Goal: Transaction & Acquisition: Purchase product/service

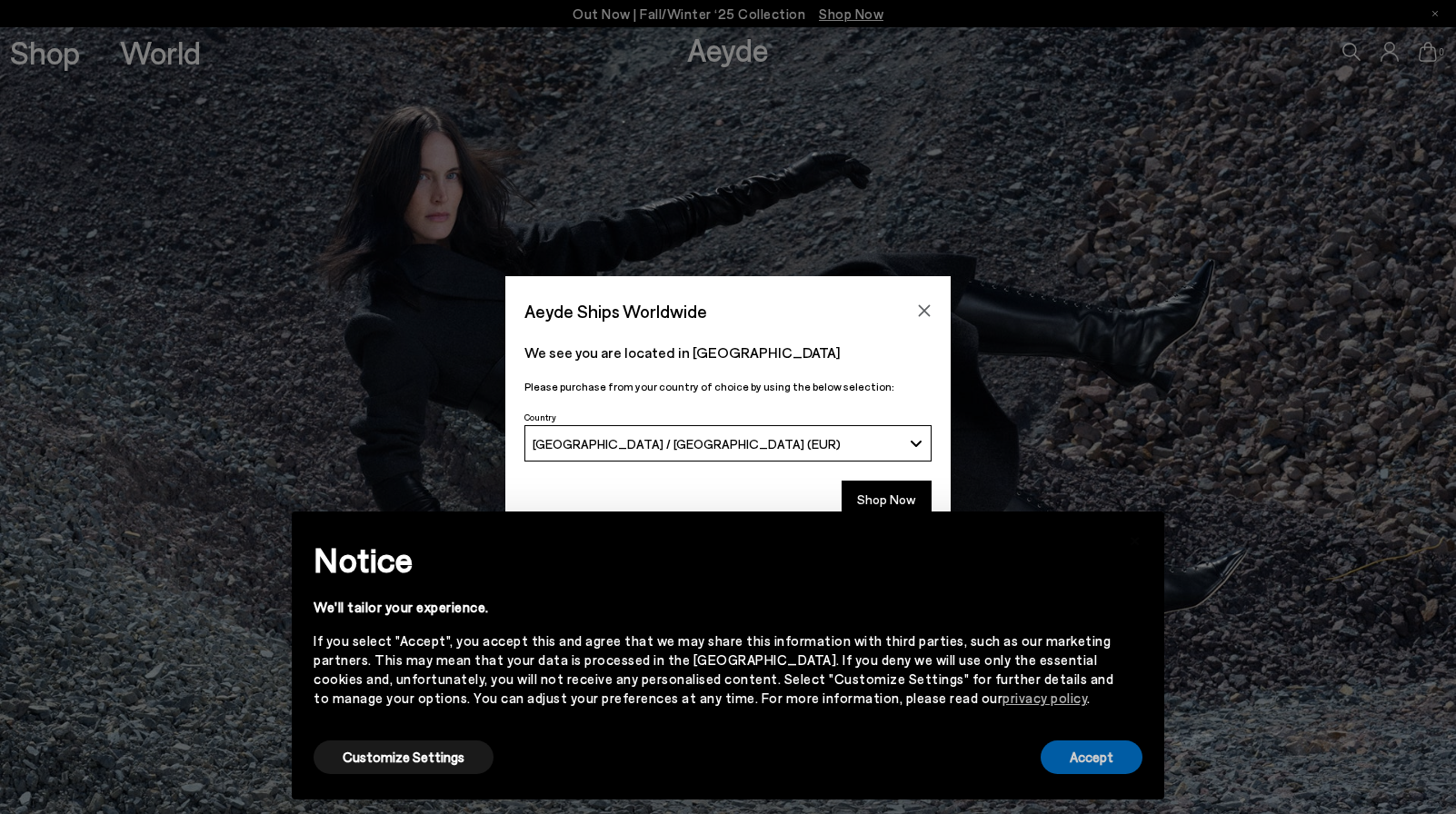
click at [1094, 764] on button "Accept" at bounding box center [1091, 756] width 102 height 33
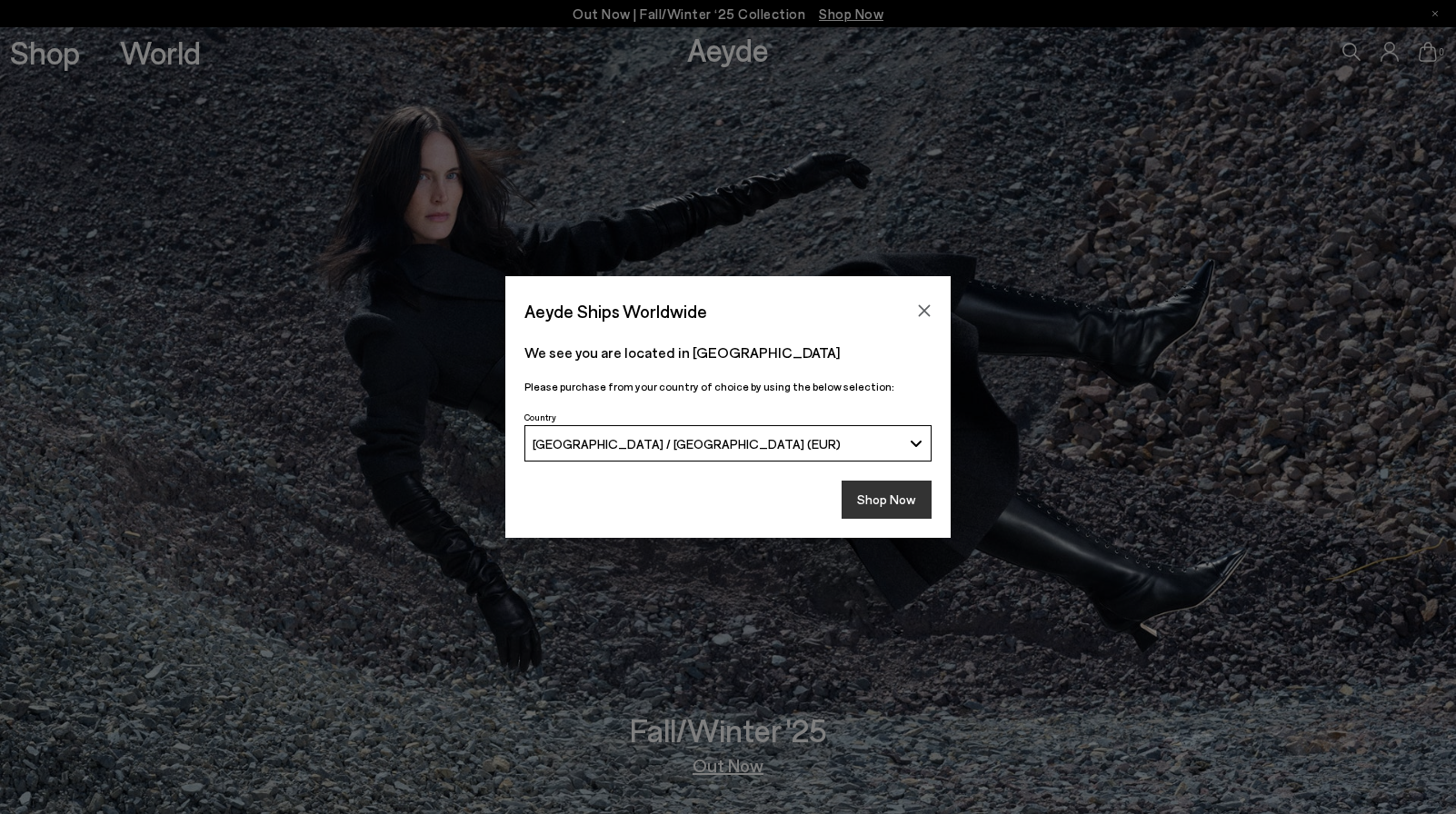
click at [880, 494] on button "Shop Now" at bounding box center [886, 499] width 90 height 38
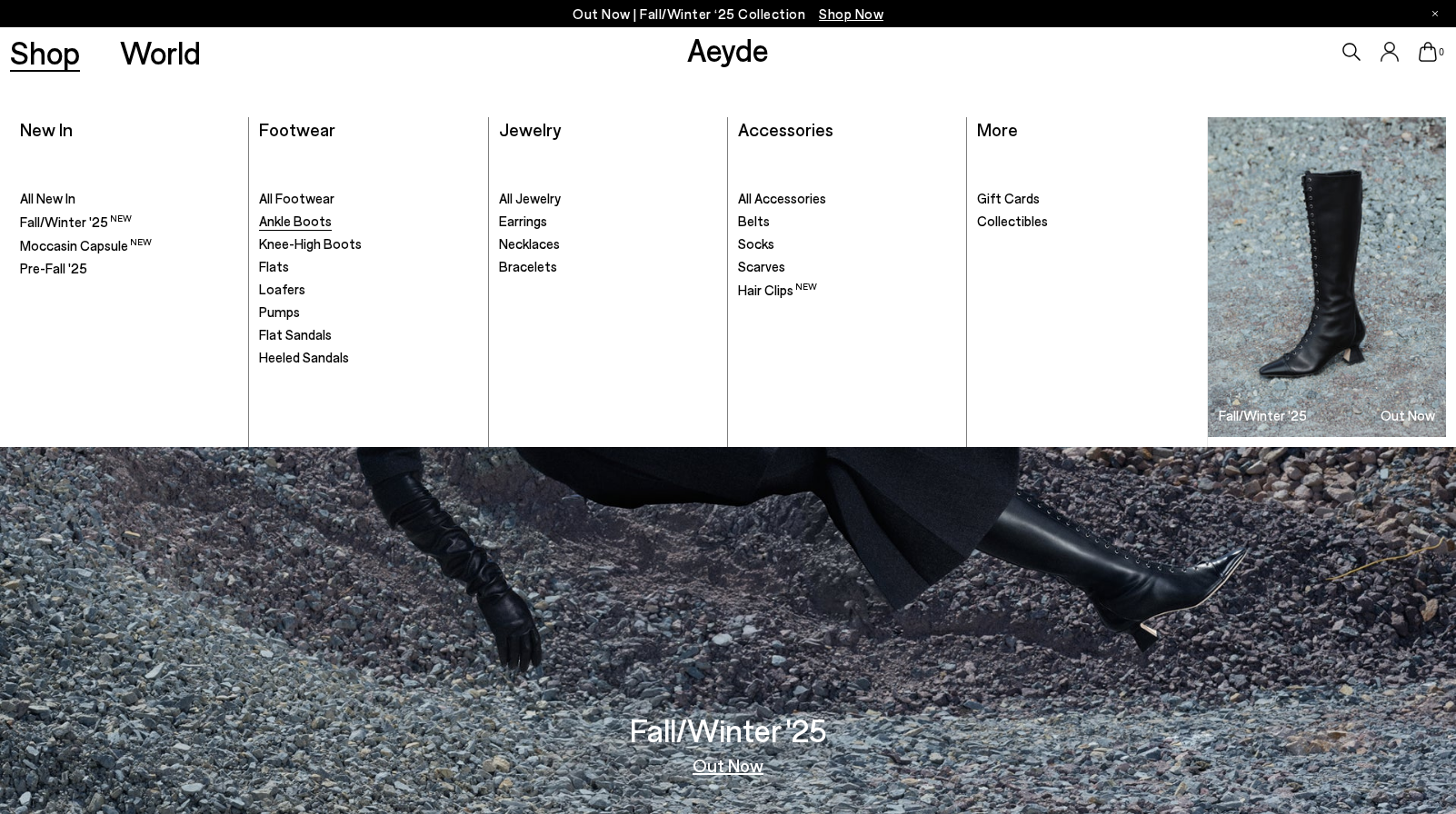
click at [302, 213] on span "Ankle Boots" at bounding box center [295, 220] width 73 height 16
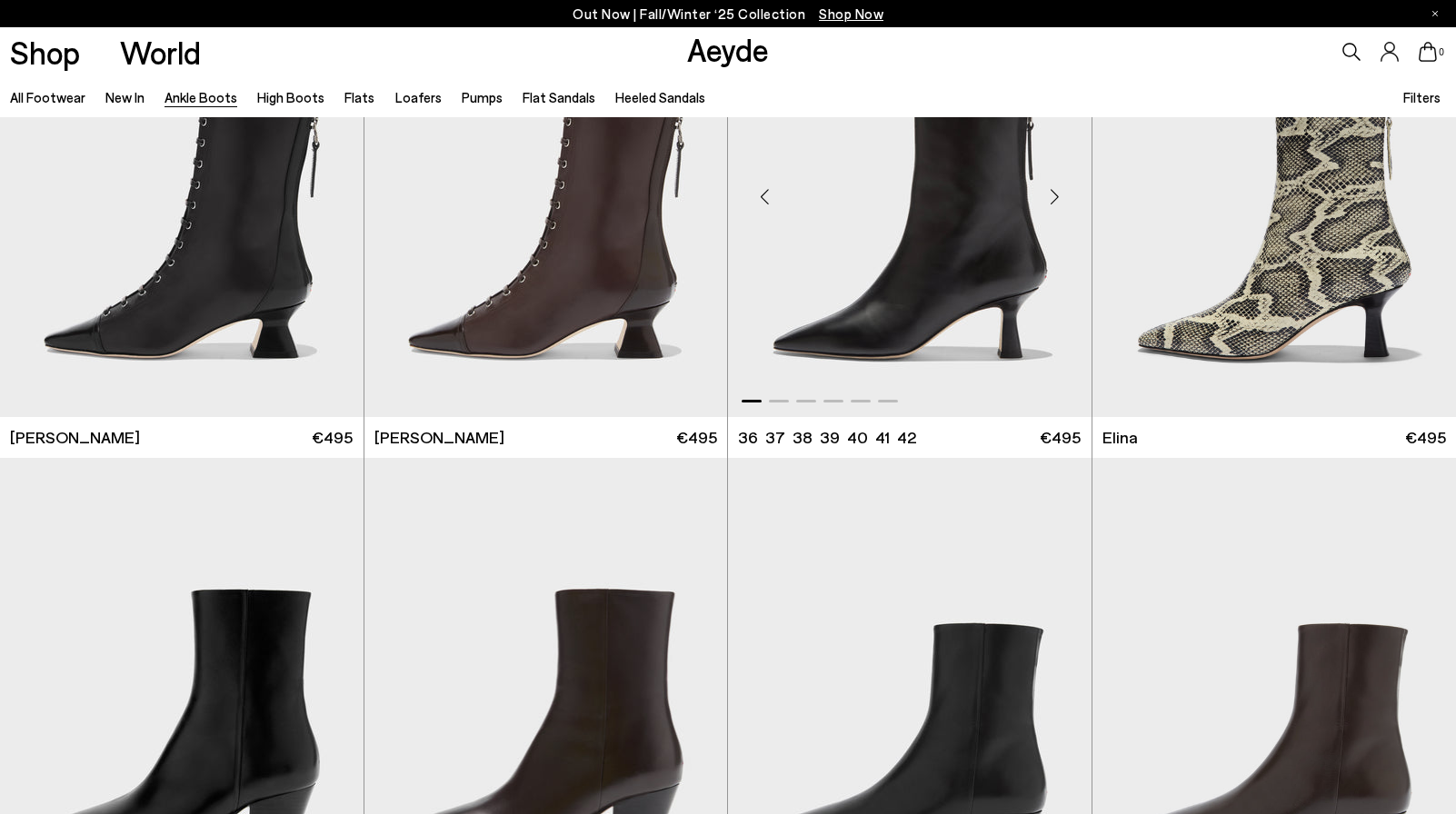
scroll to position [390, 0]
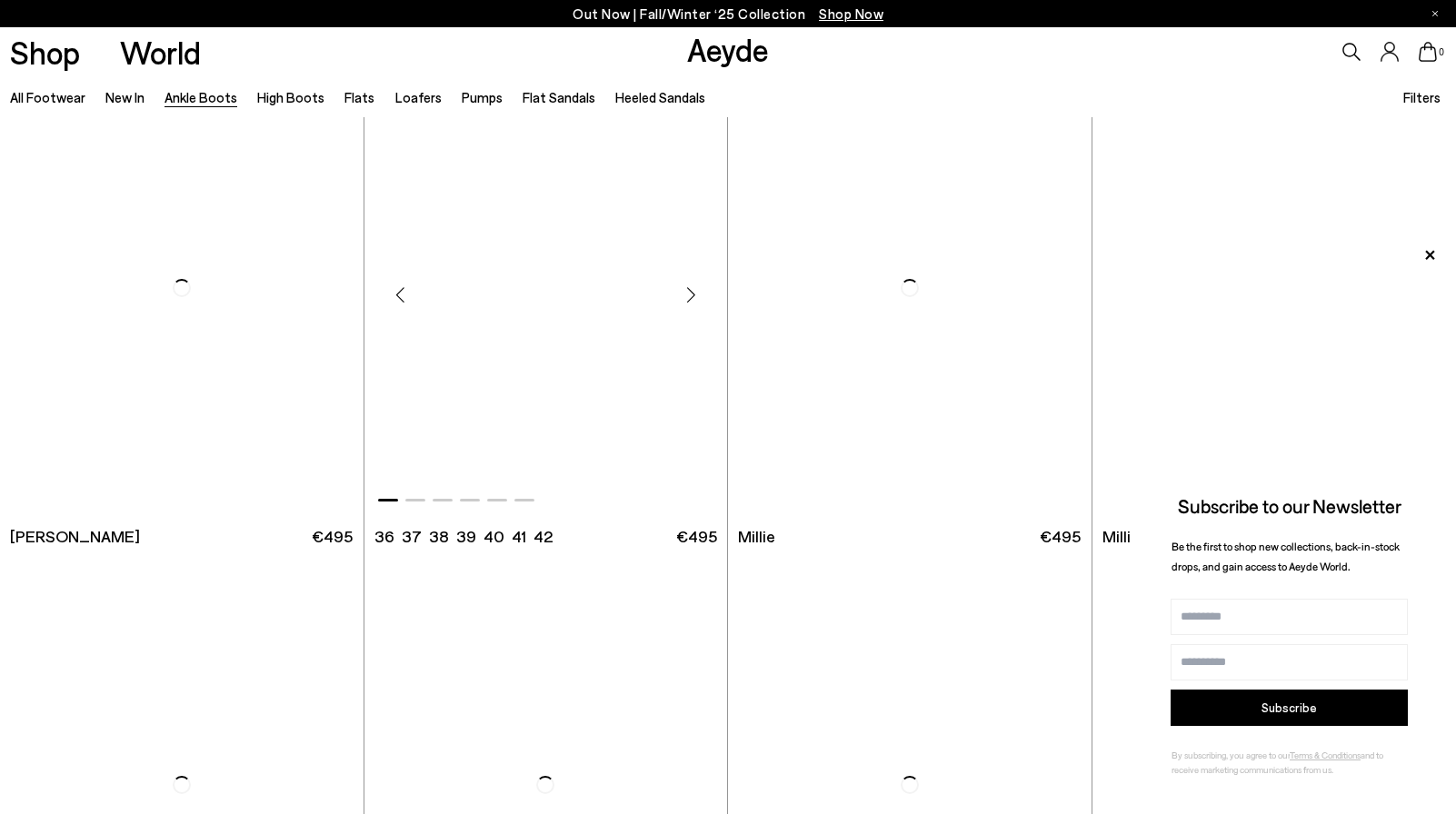
scroll to position [3580, 0]
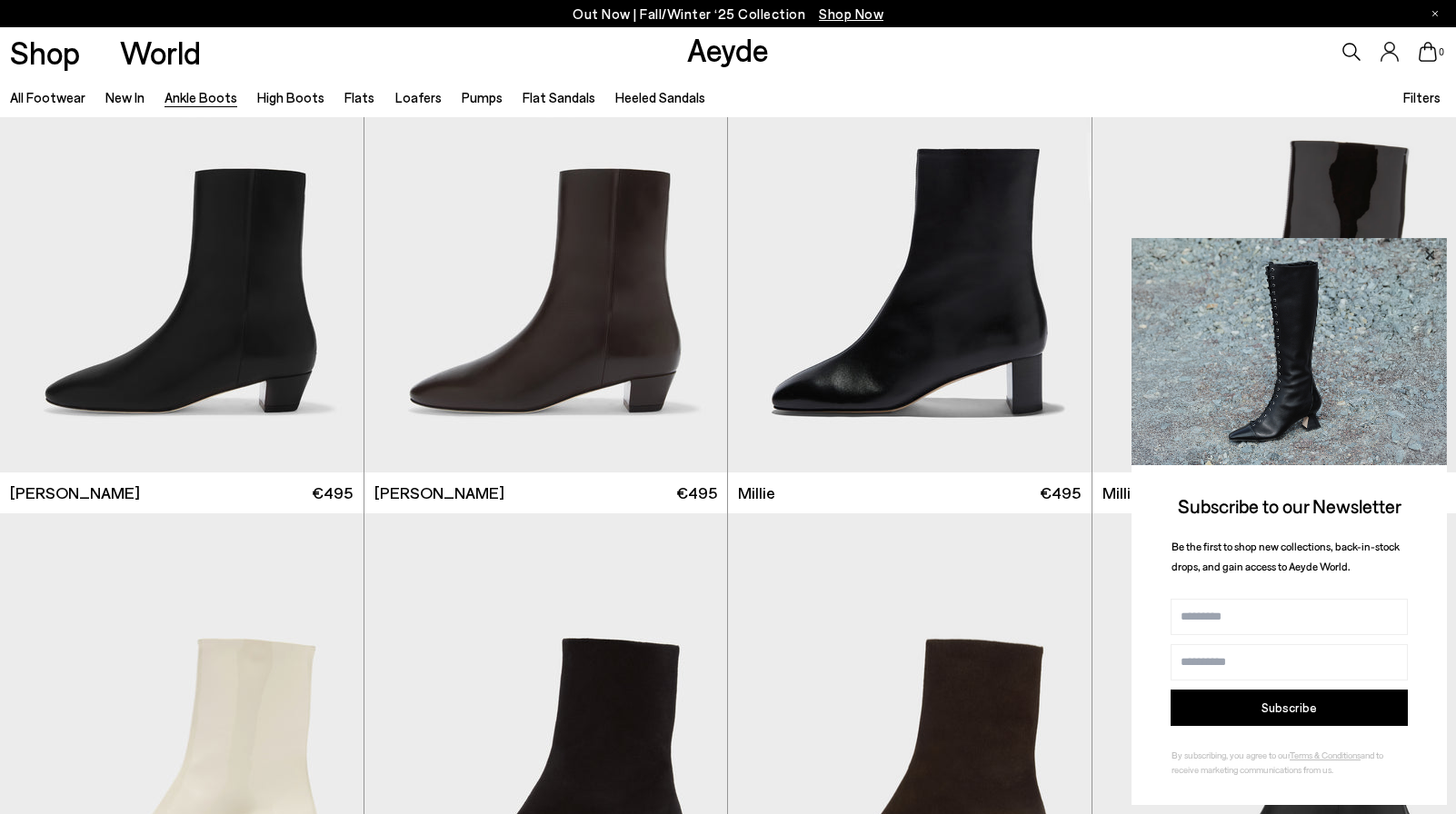
click at [1434, 255] on icon at bounding box center [1428, 255] width 24 height 24
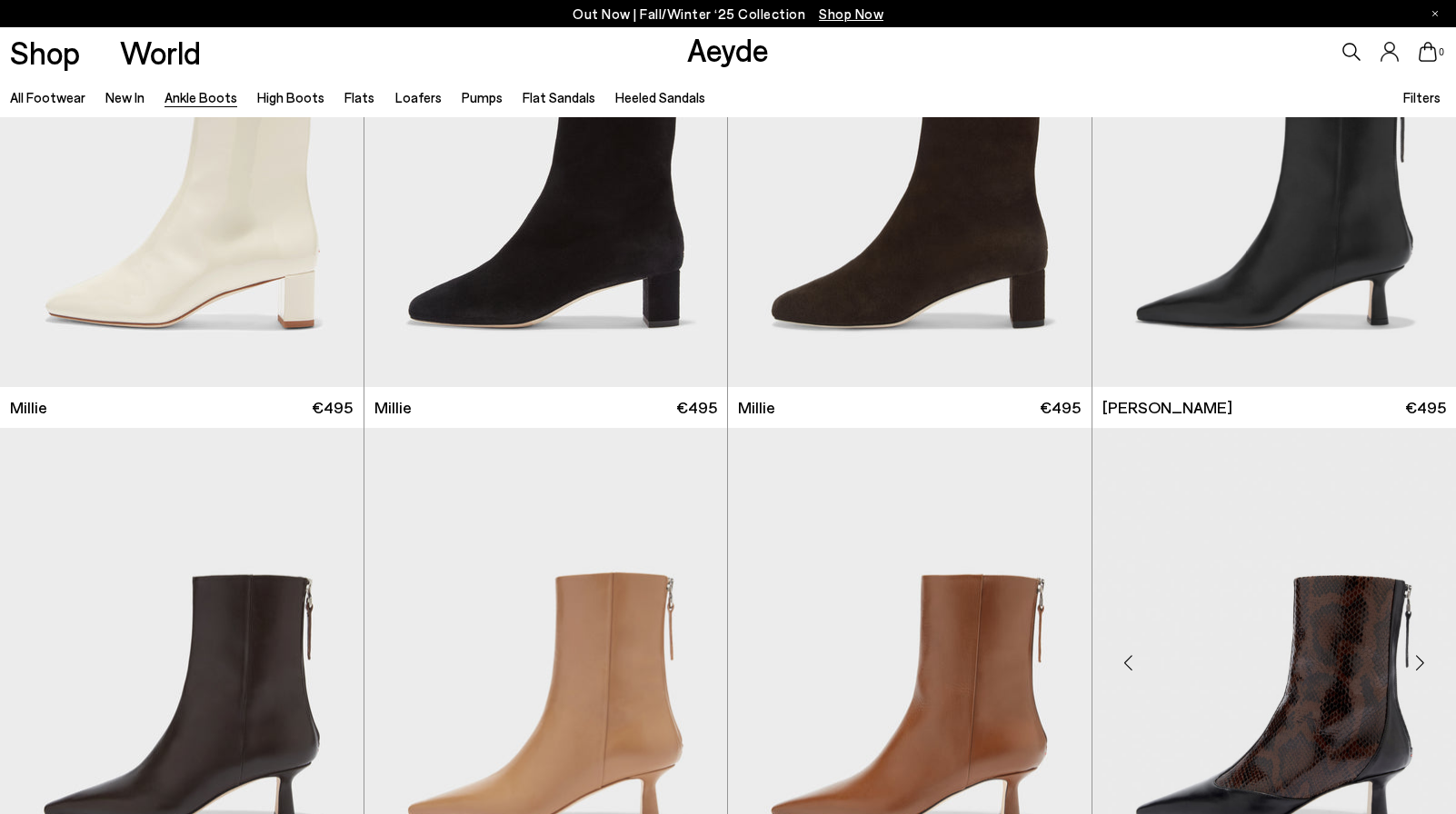
scroll to position [4155, 0]
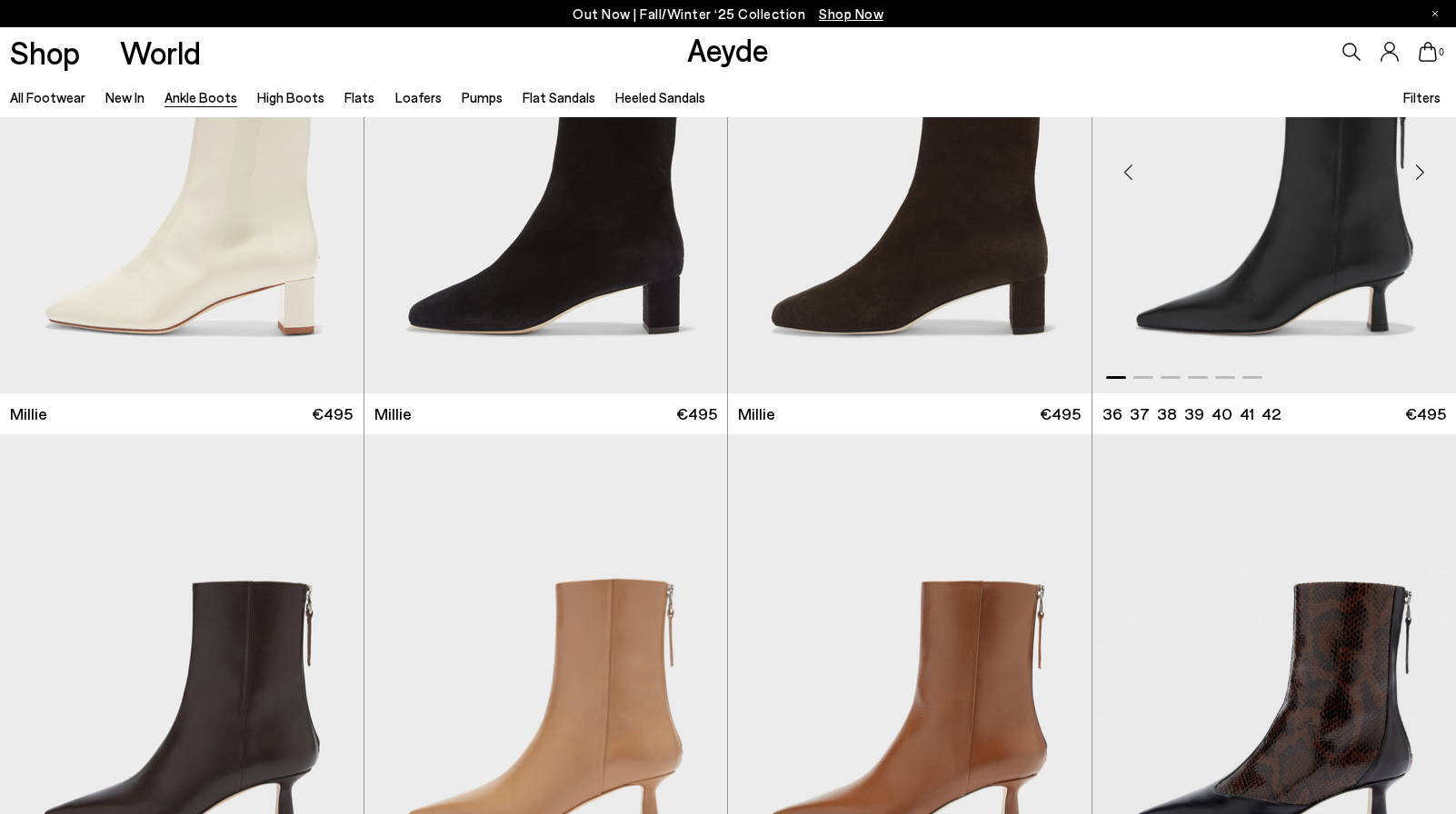
click at [1267, 321] on img "1 / 6" at bounding box center [1275, 165] width 364 height 456
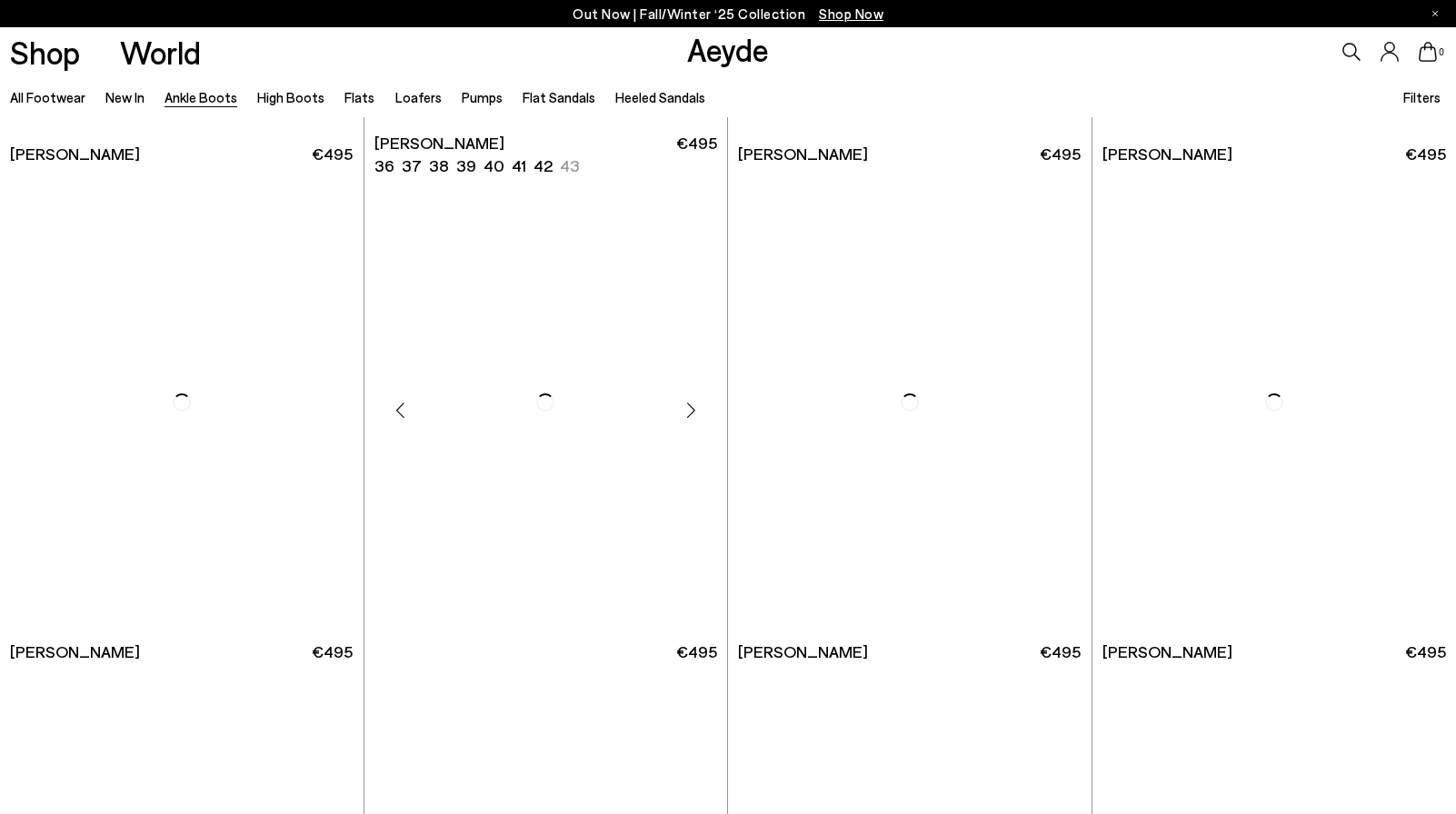
scroll to position [8908, 0]
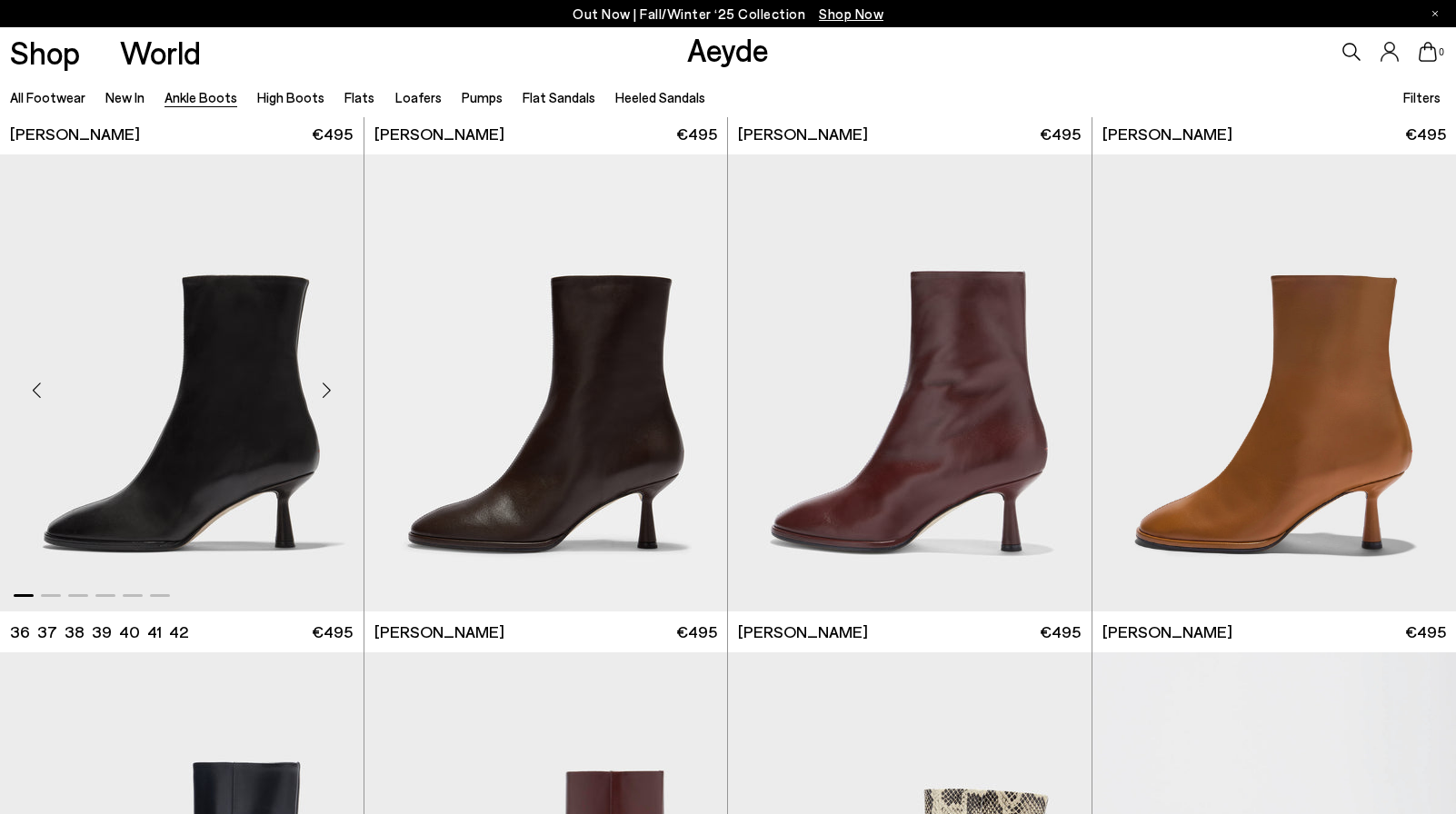
click at [244, 451] on img "1 / 6" at bounding box center [181, 382] width 364 height 456
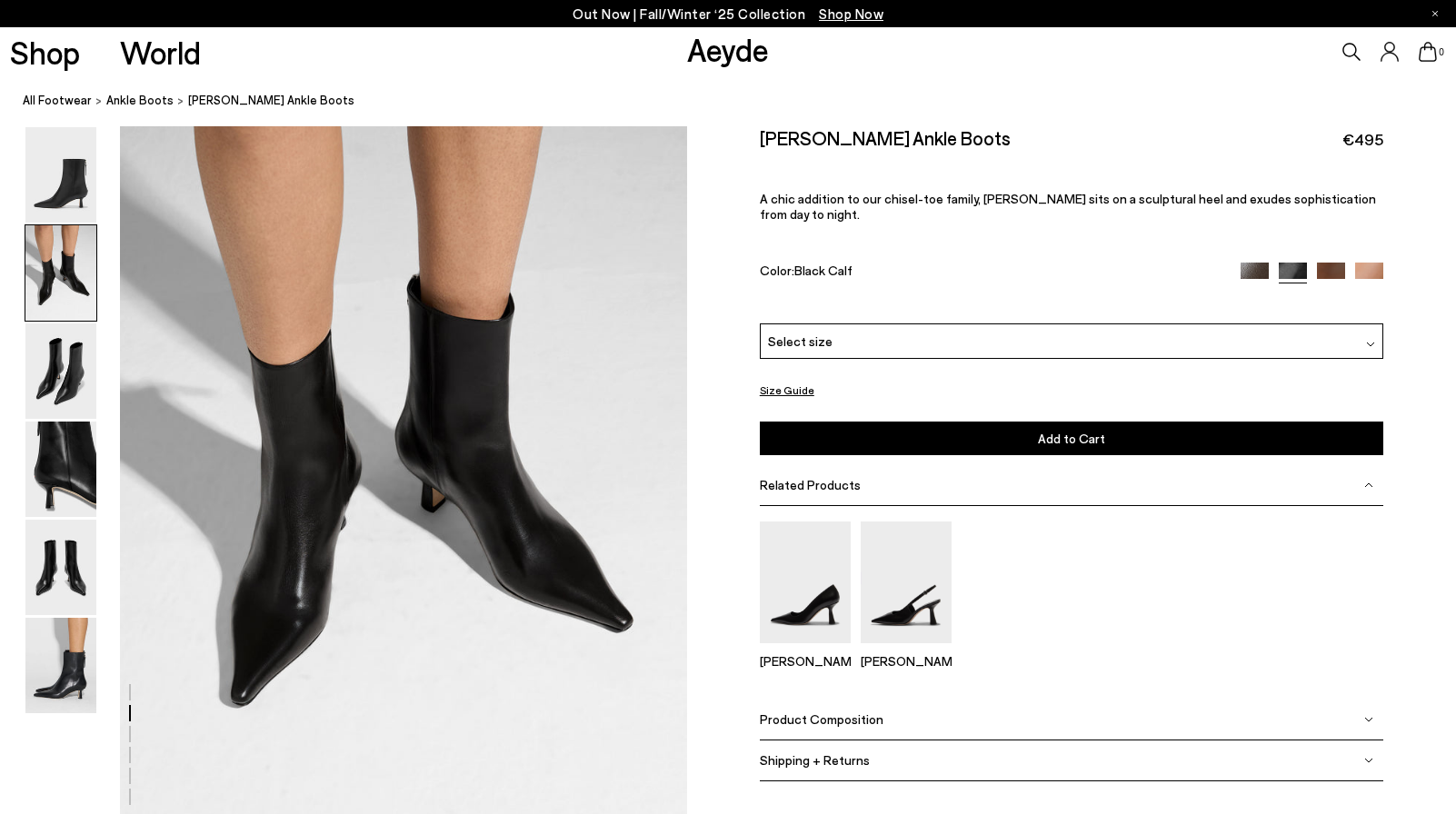
scroll to position [811, 0]
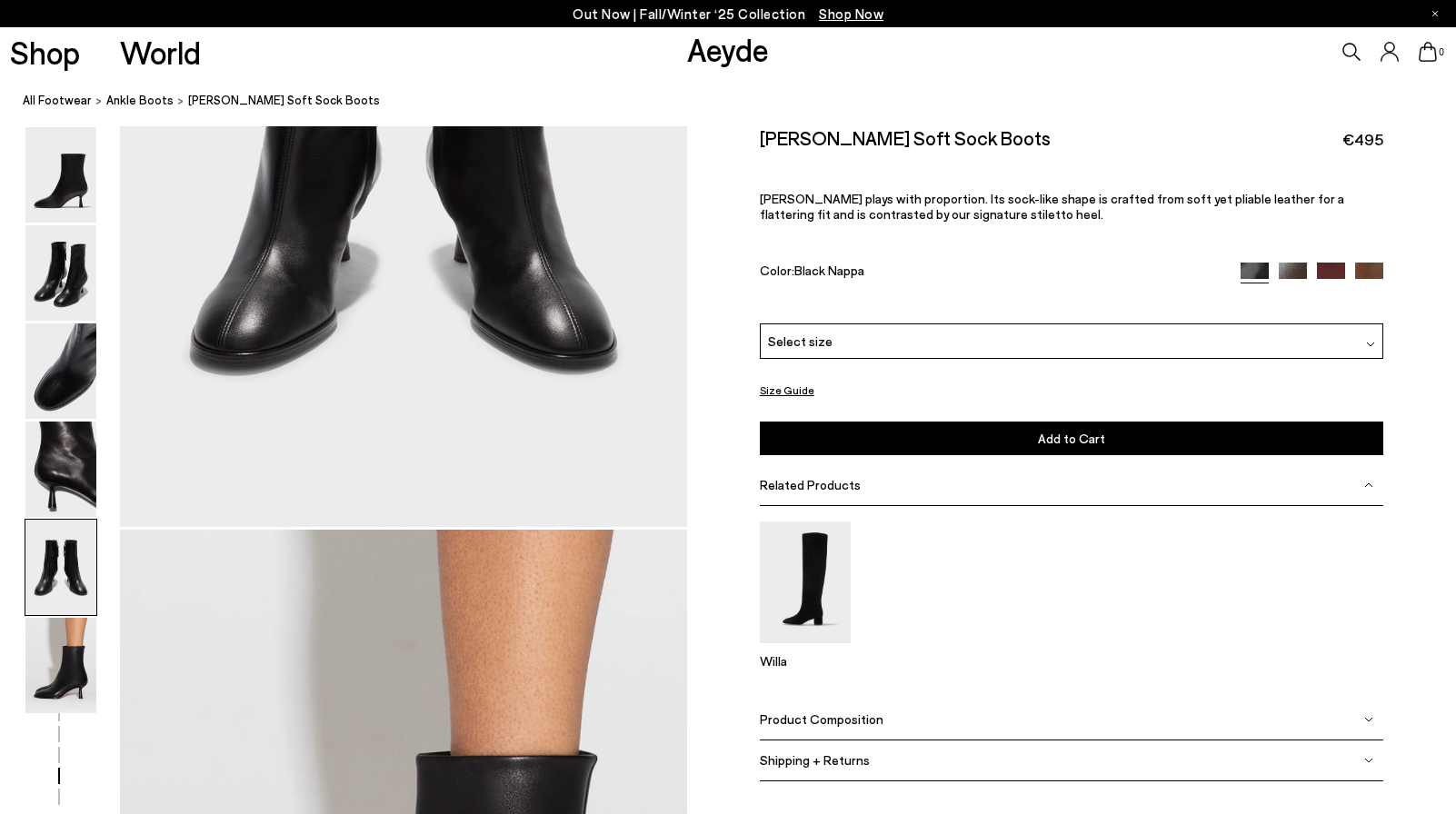
scroll to position [3330, 0]
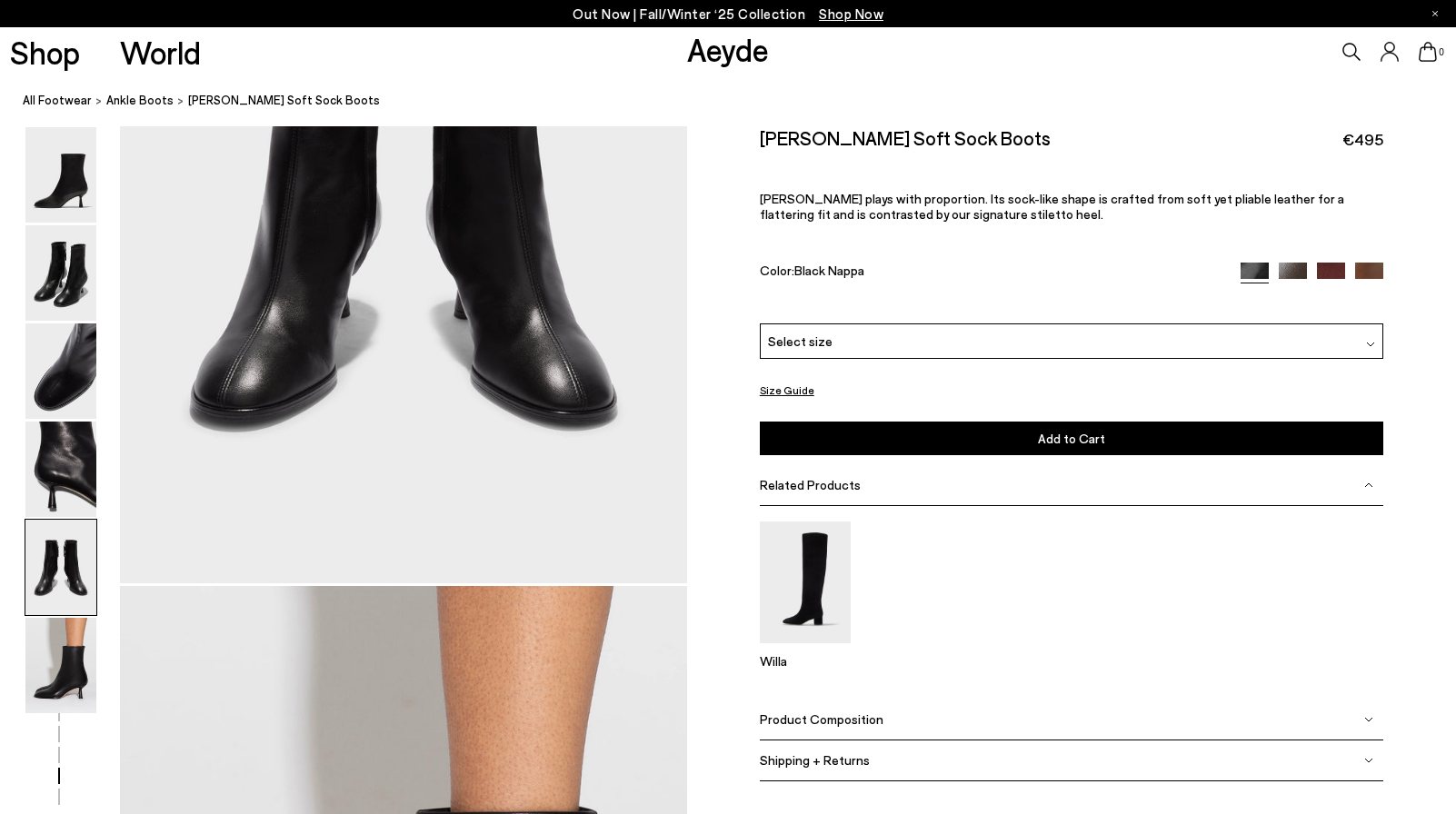
click at [882, 333] on div "Select size" at bounding box center [1071, 341] width 624 height 35
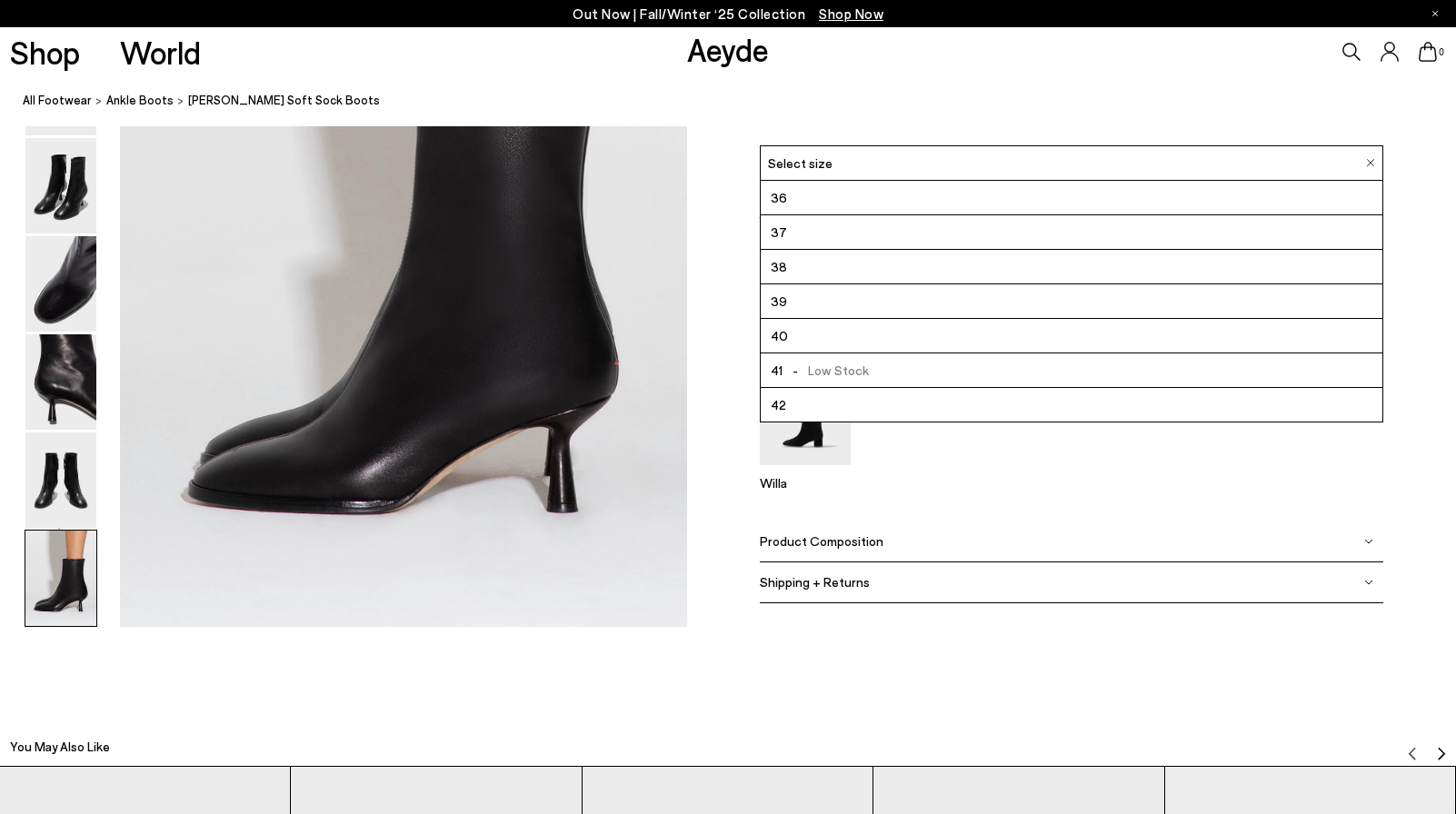
scroll to position [4019, 2]
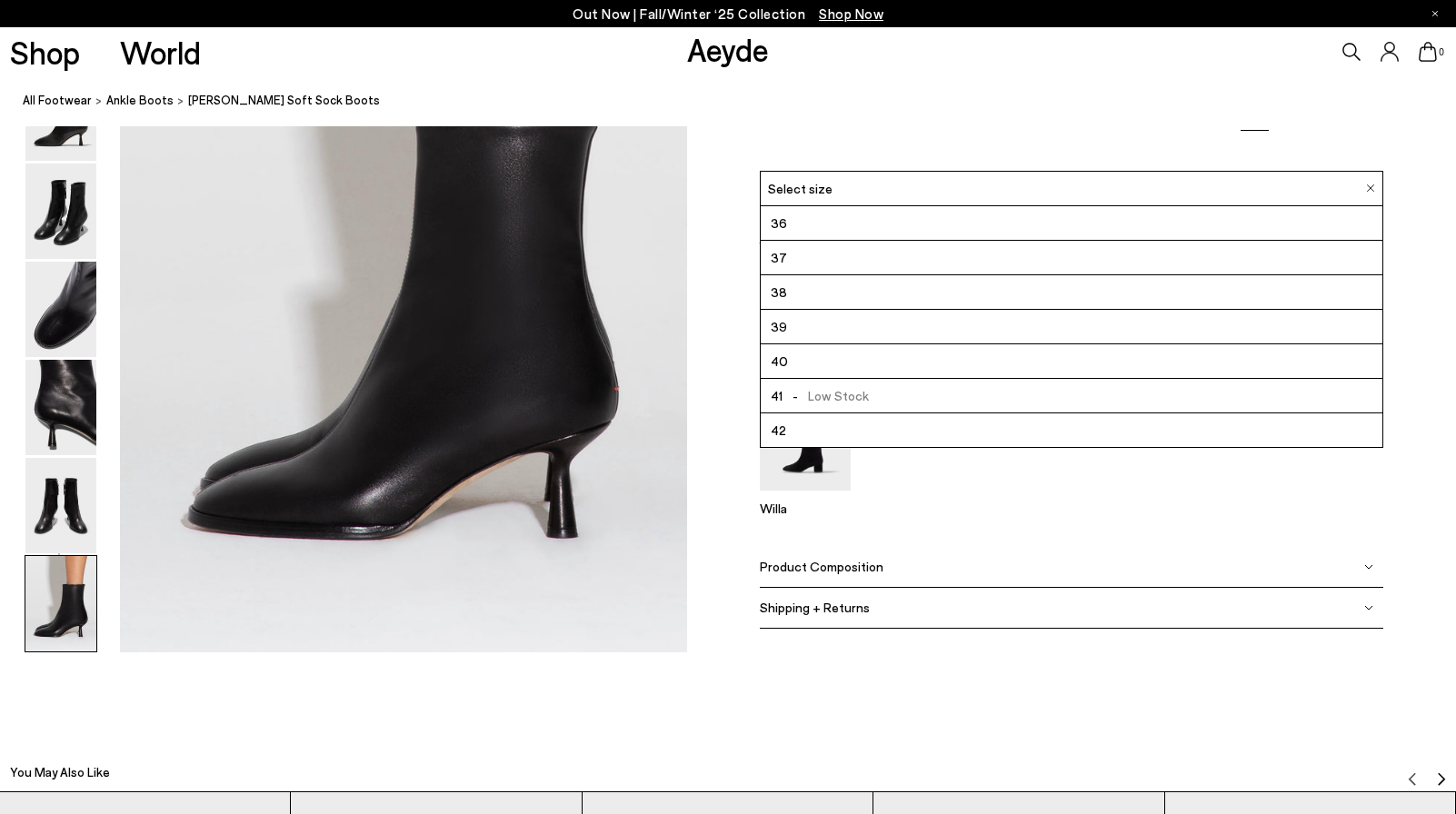
click at [879, 539] on div "Willa" at bounding box center [1071, 450] width 624 height 194
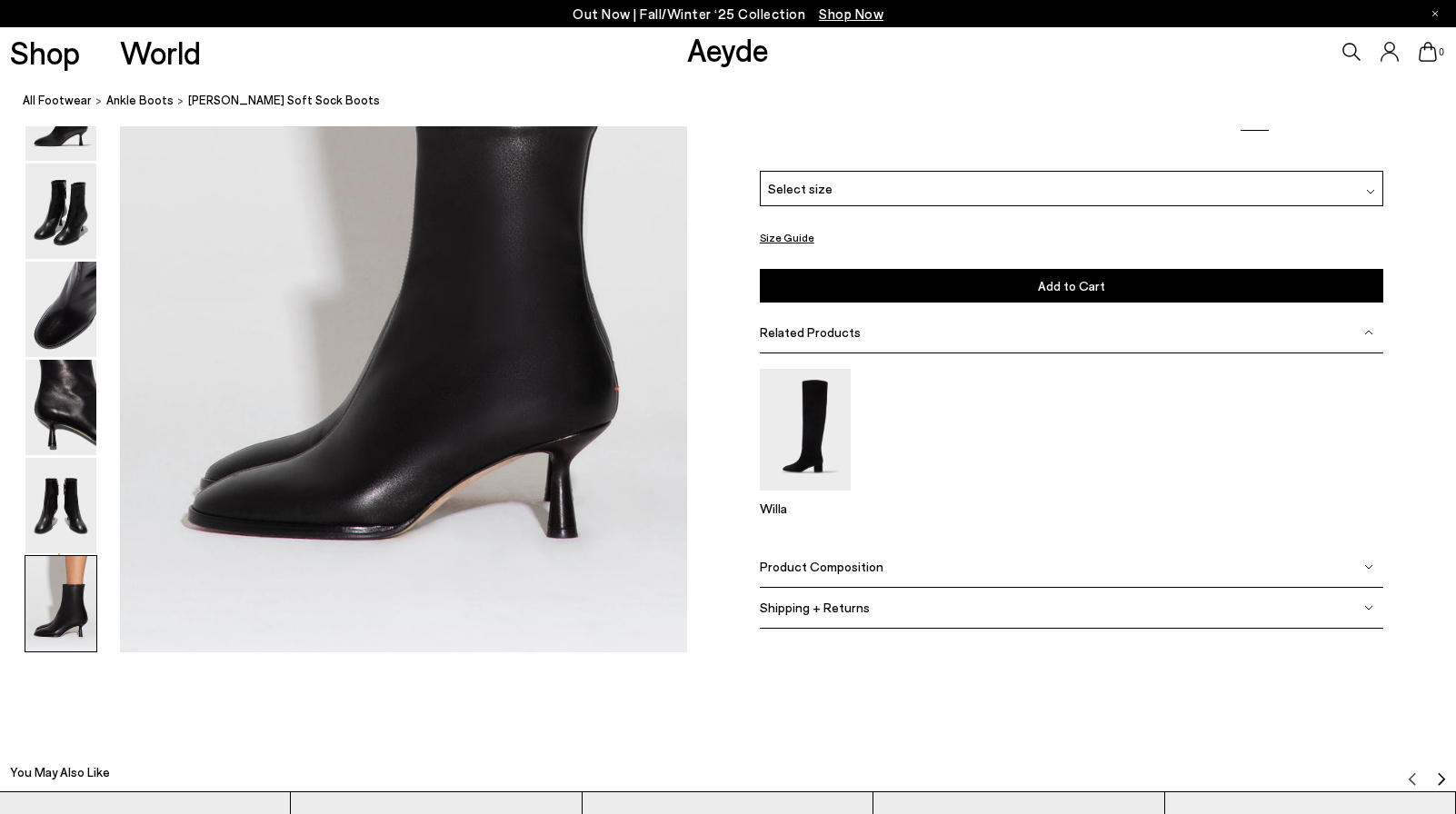
click at [786, 233] on button "Size Guide" at bounding box center [786, 237] width 54 height 23
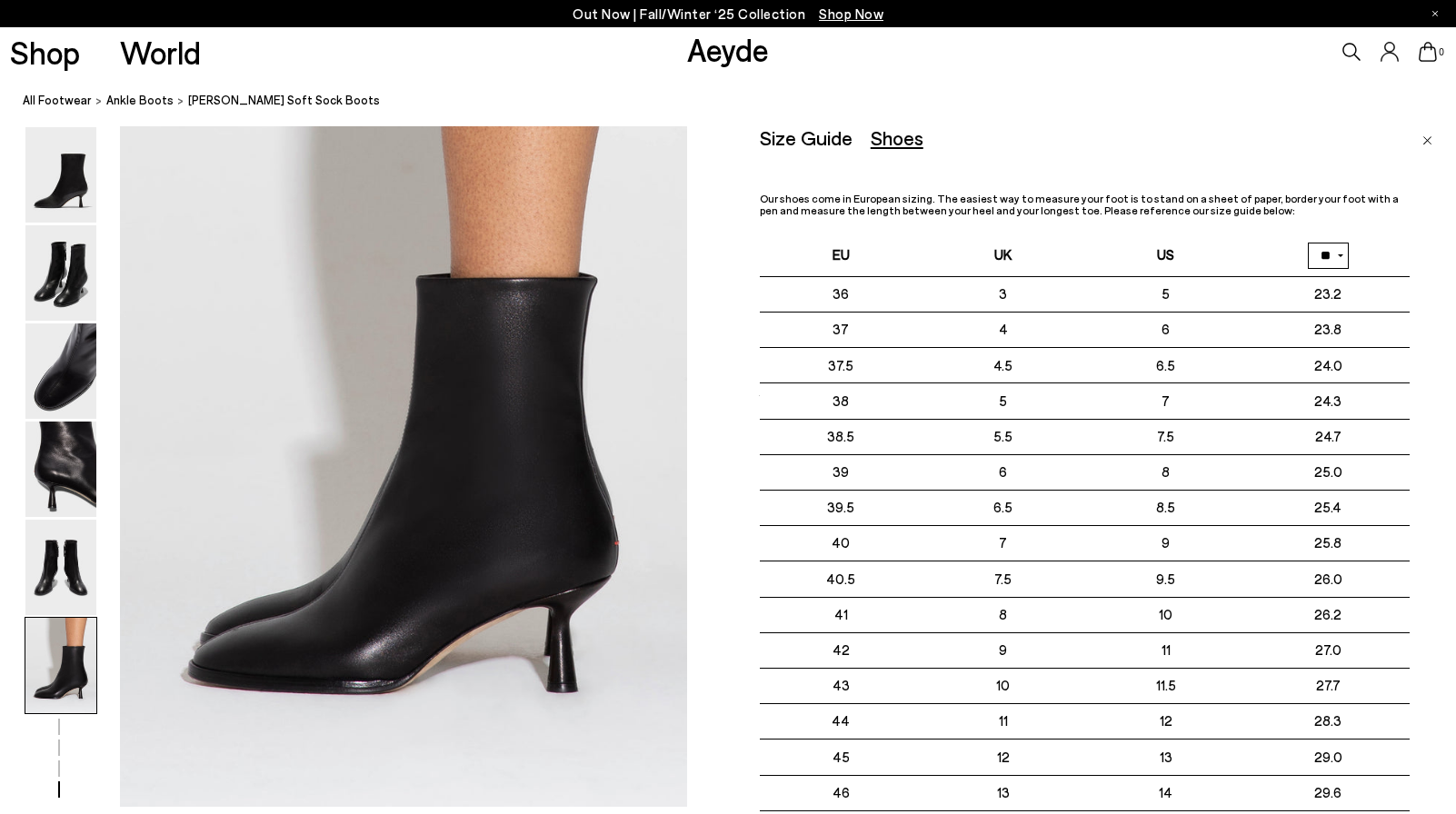
scroll to position [3862, 57]
click at [1436, 140] on div "Size Guide Shoes Belt Our shoes come in European sizing. The easiest way to mea…" at bounding box center [1107, 533] width 696 height 814
click at [1432, 140] on img "Close" at bounding box center [1427, 141] width 10 height 9
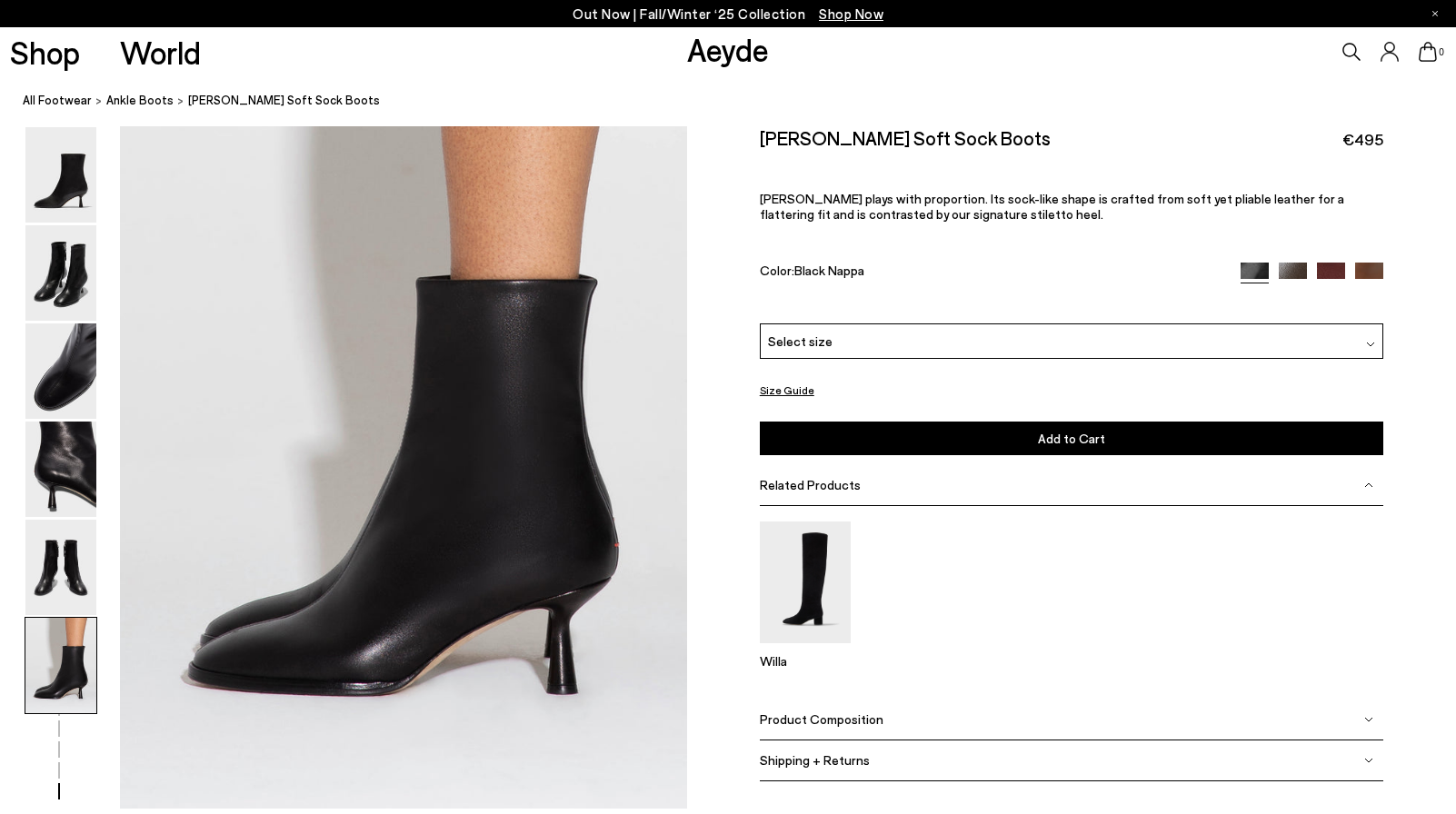
click at [1270, 331] on div "Select size" at bounding box center [1071, 341] width 624 height 35
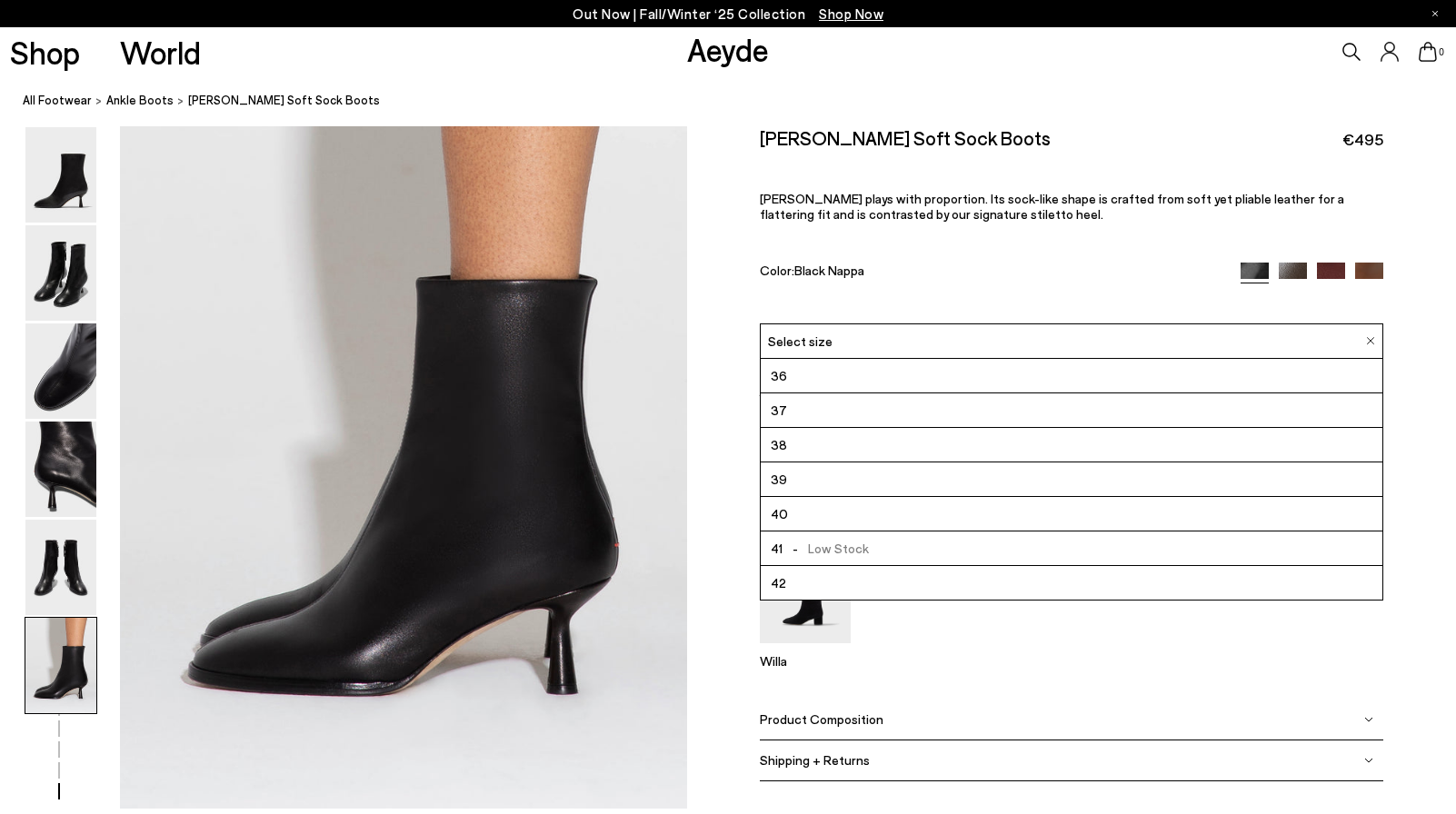
click at [1251, 363] on li "36" at bounding box center [1071, 376] width 622 height 34
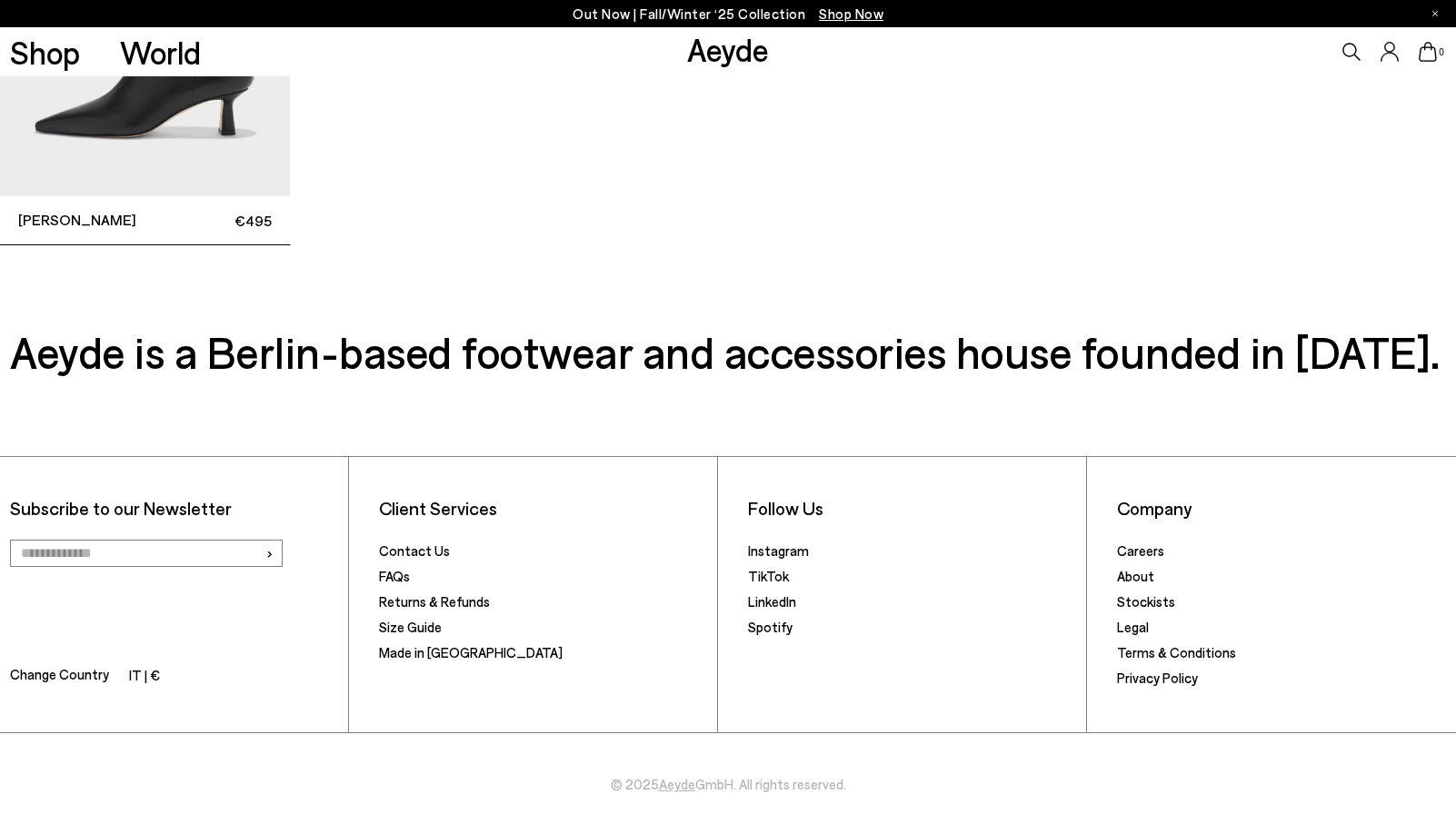
scroll to position [6132, 0]
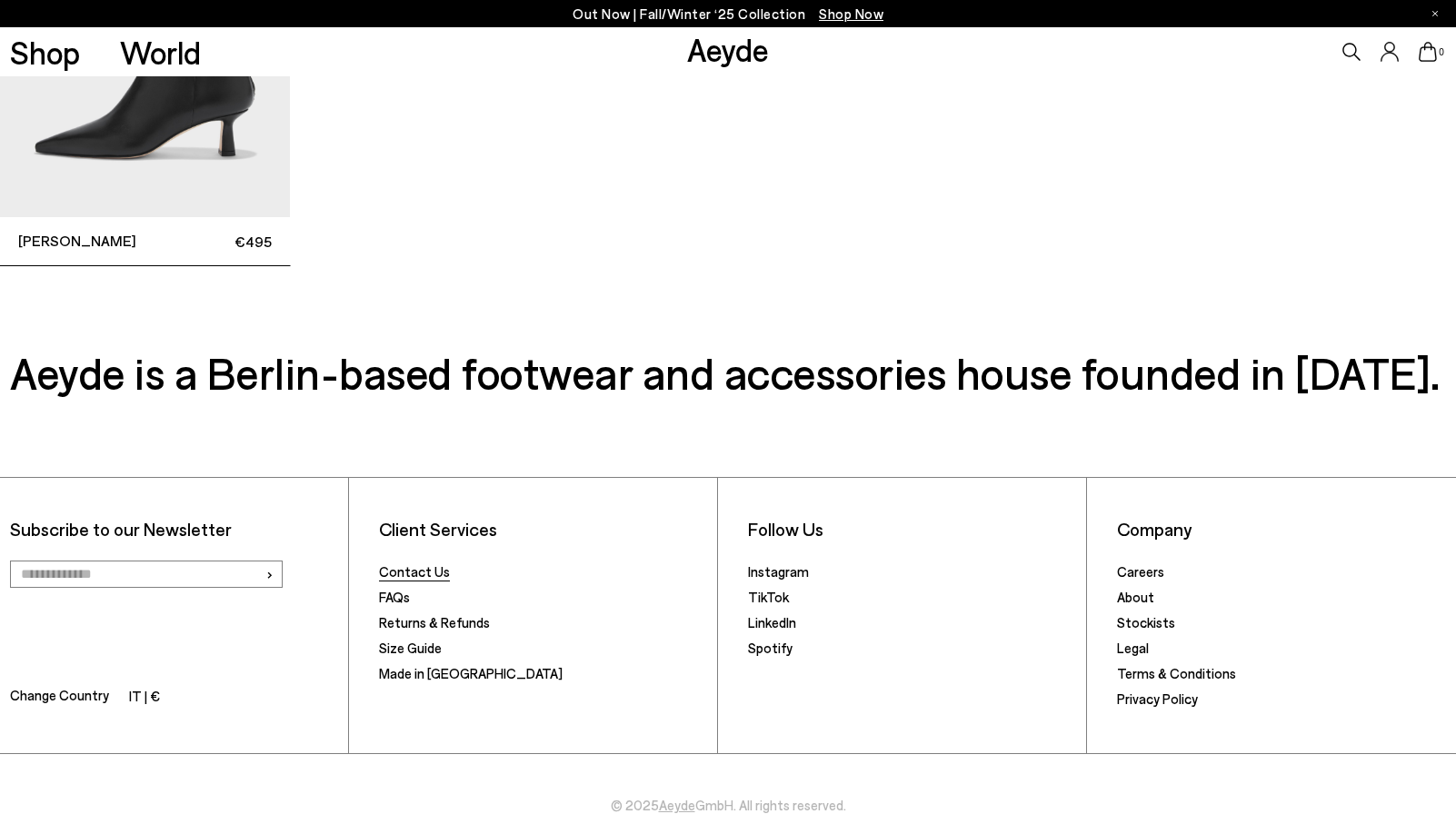
click at [409, 580] on link "Contact Us" at bounding box center [414, 570] width 71 height 16
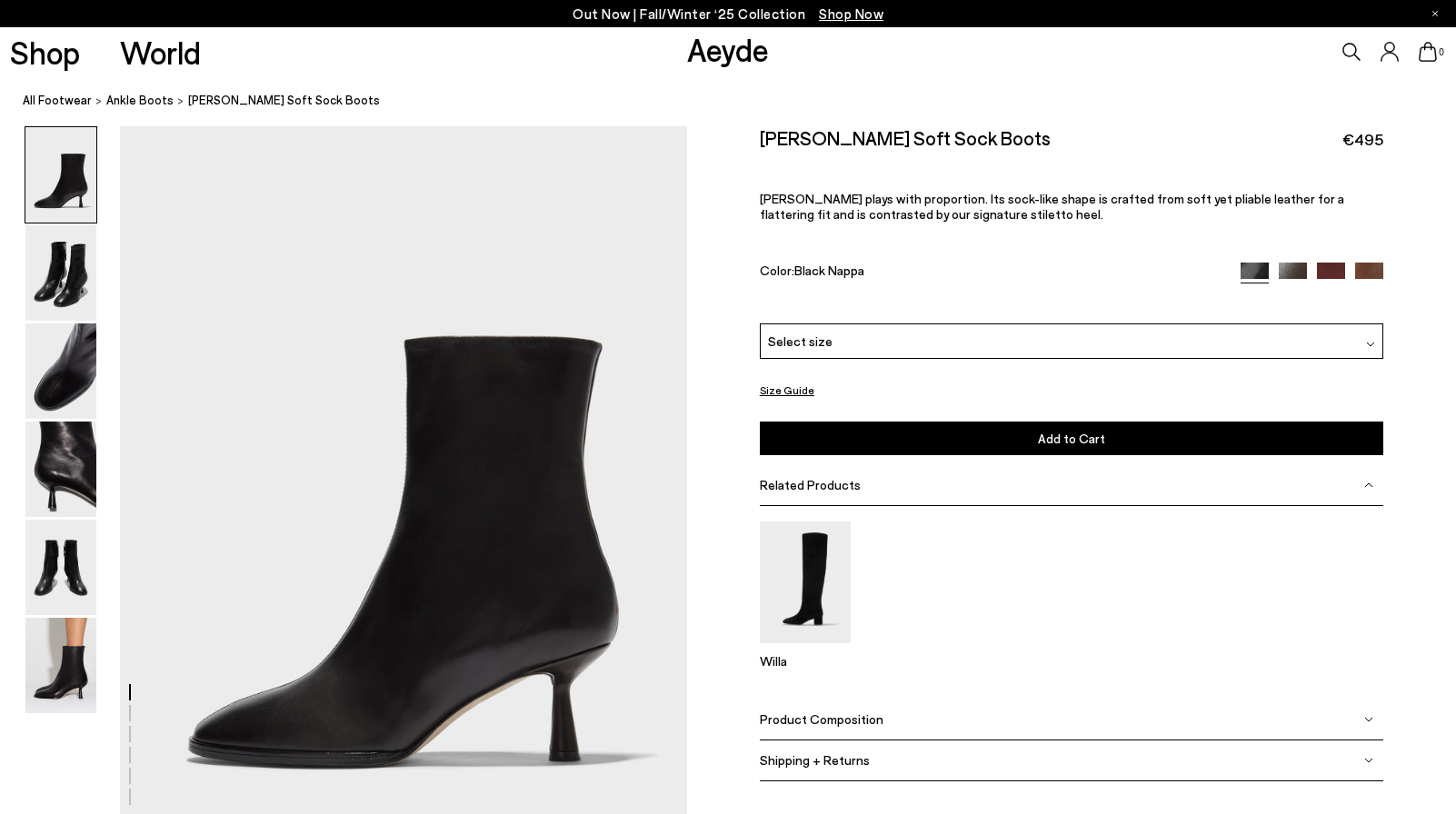
scroll to position [0, 12]
click at [870, 341] on div "Select size" at bounding box center [1071, 341] width 624 height 35
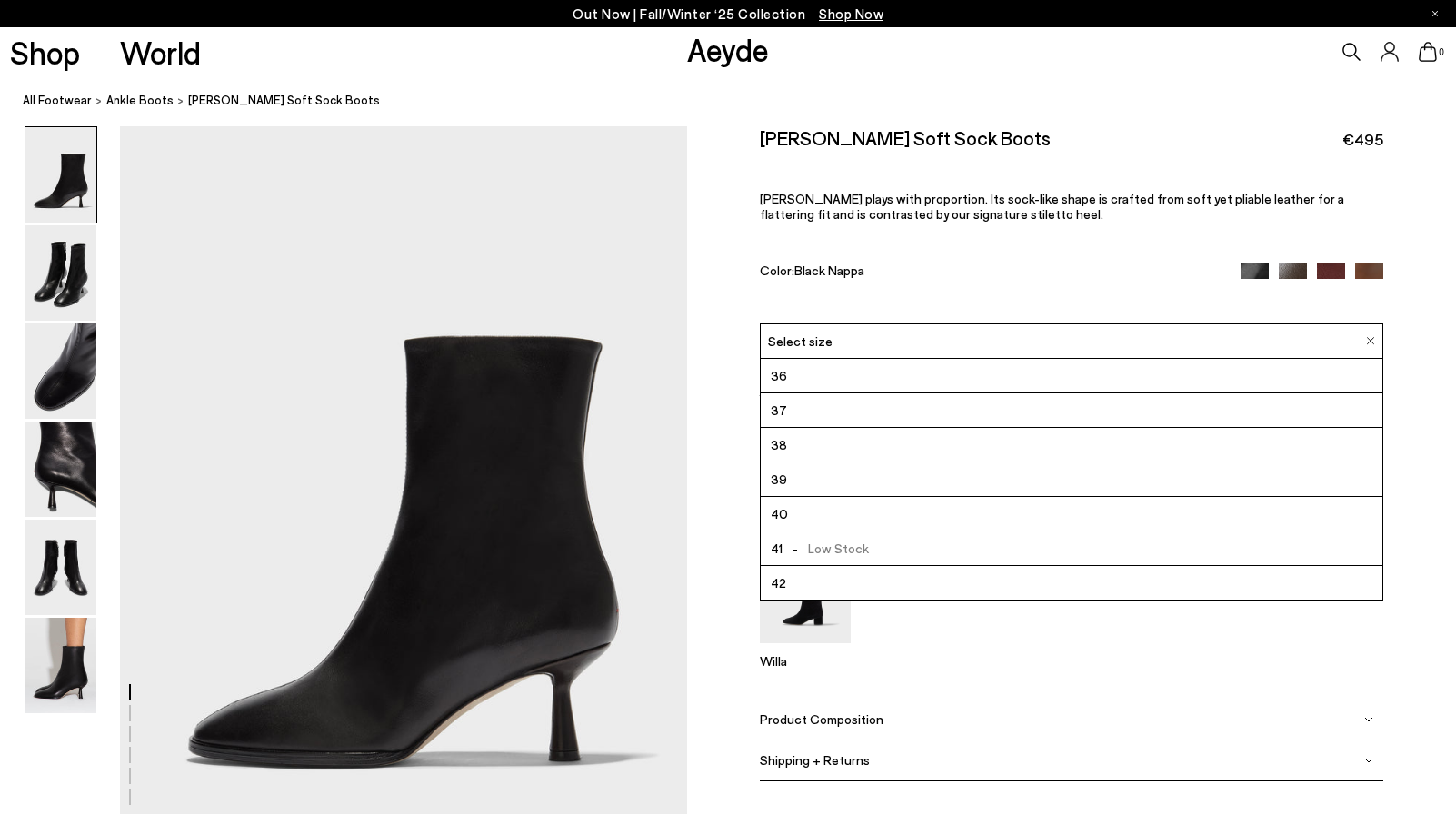
click at [839, 381] on li "36" at bounding box center [1071, 376] width 622 height 34
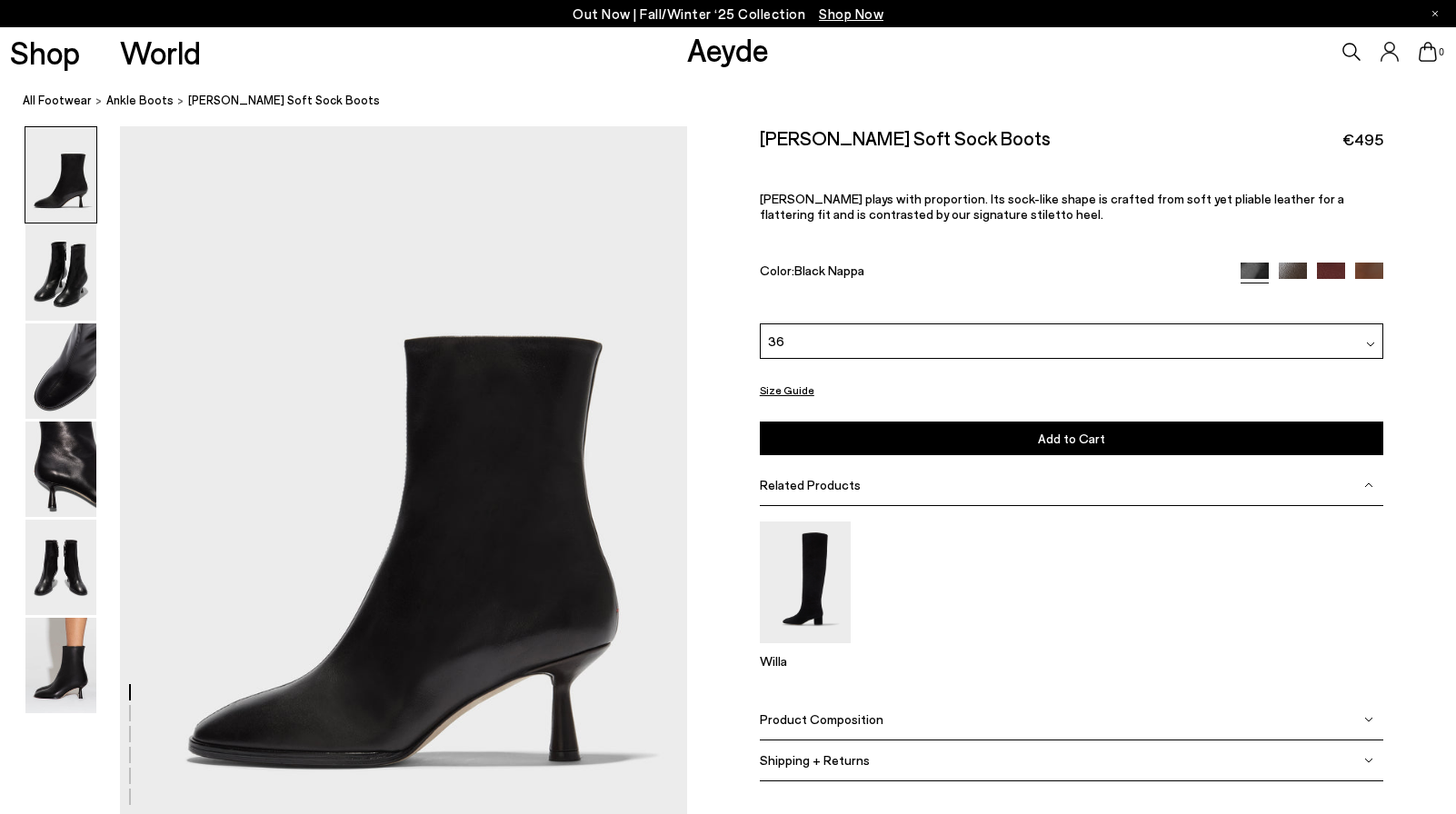
click at [1279, 273] on img at bounding box center [1293, 277] width 28 height 28
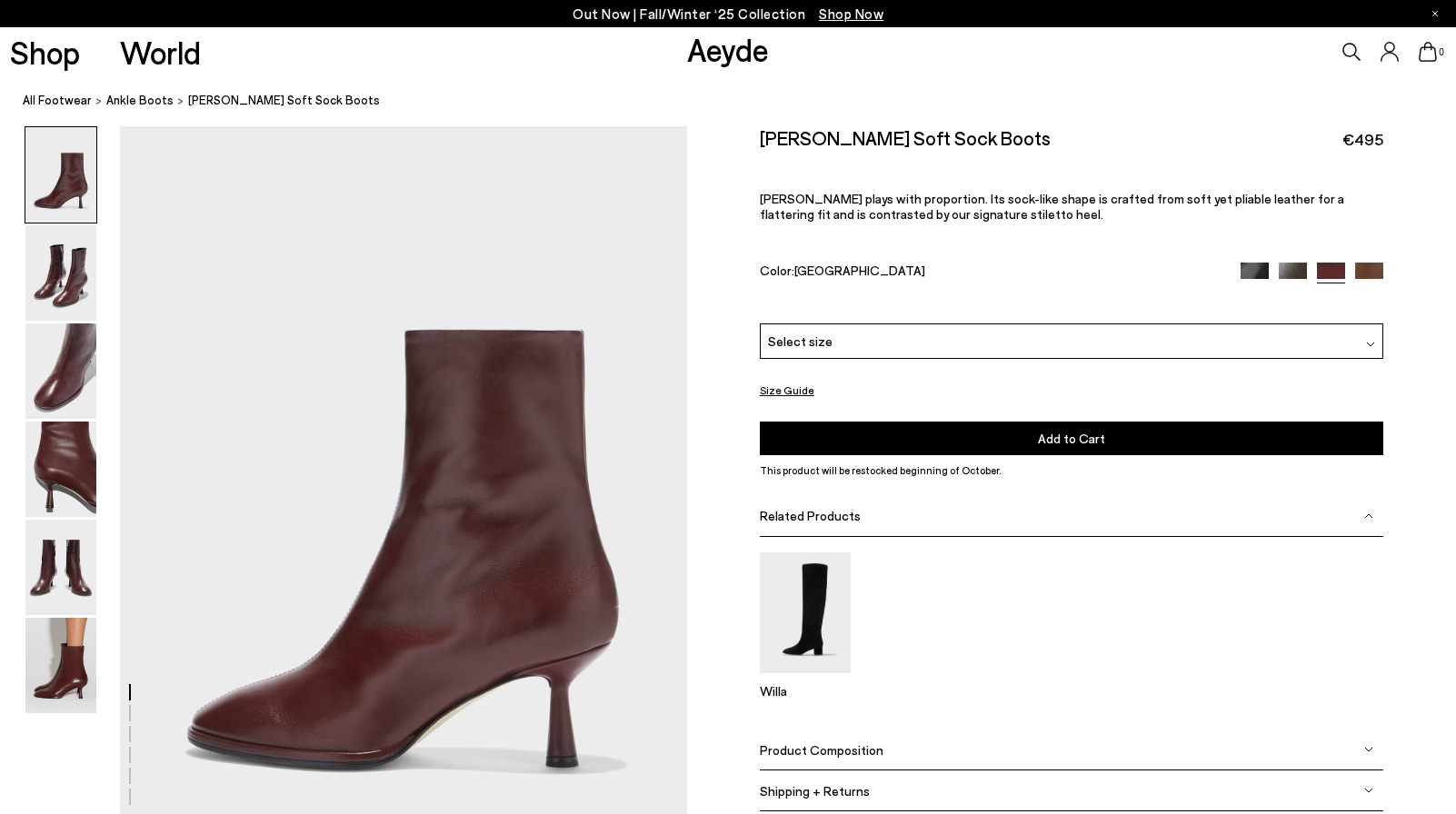
click at [1188, 341] on div "Select size" at bounding box center [1071, 341] width 624 height 35
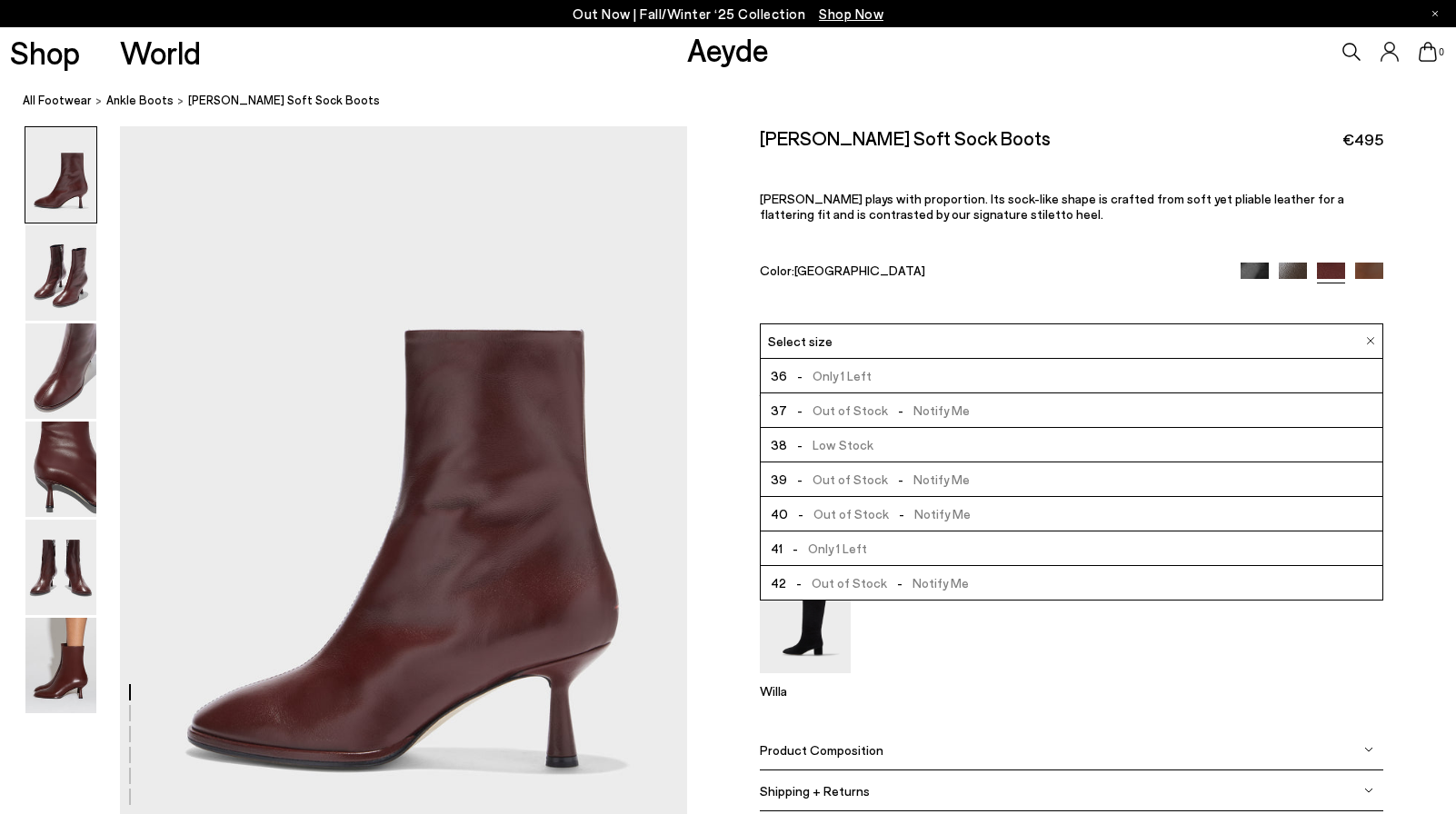
click at [1368, 268] on img at bounding box center [1369, 277] width 28 height 28
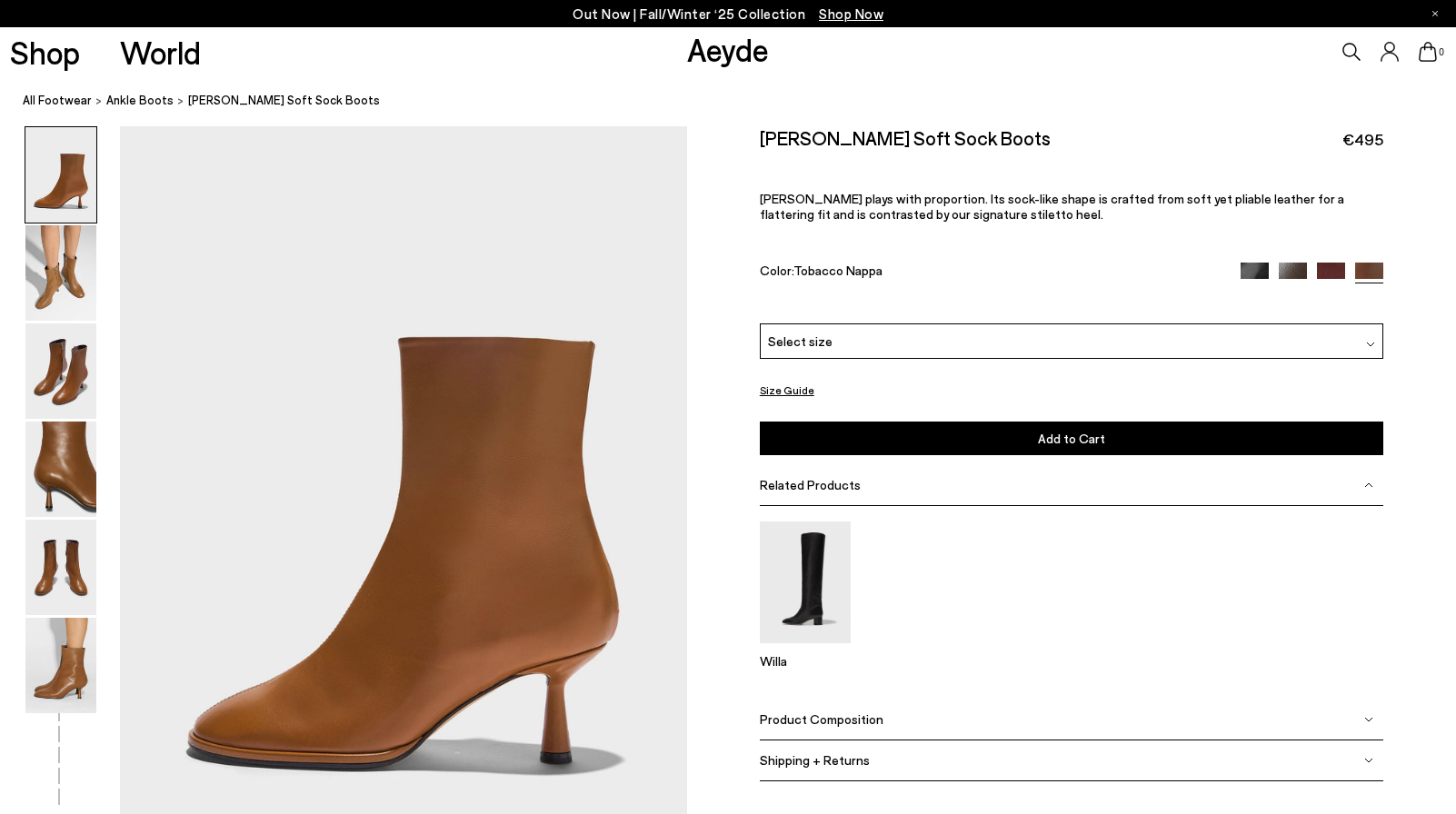
click at [1223, 342] on div "Select size" at bounding box center [1071, 341] width 624 height 35
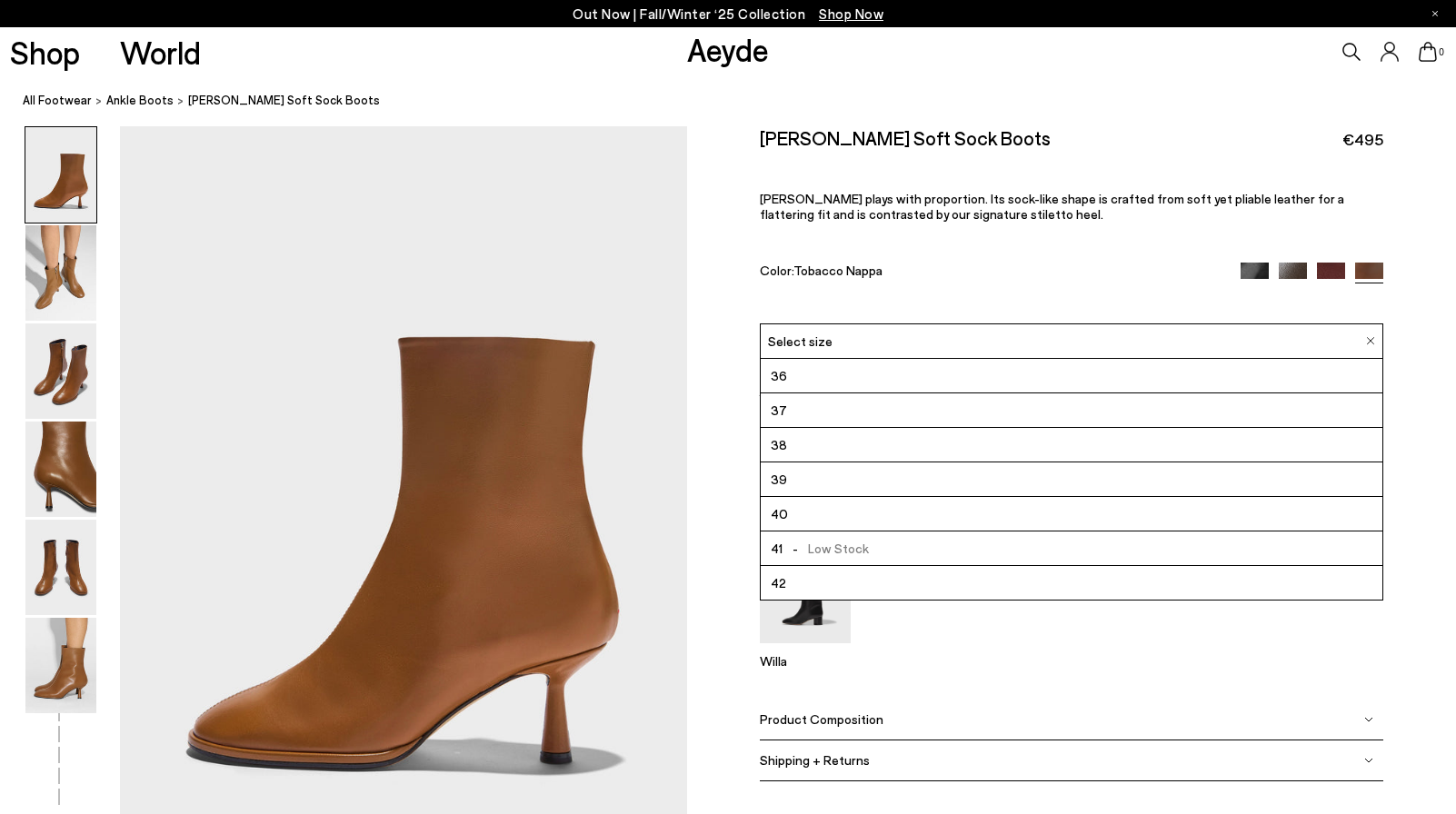
click at [1259, 269] on img at bounding box center [1255, 277] width 28 height 28
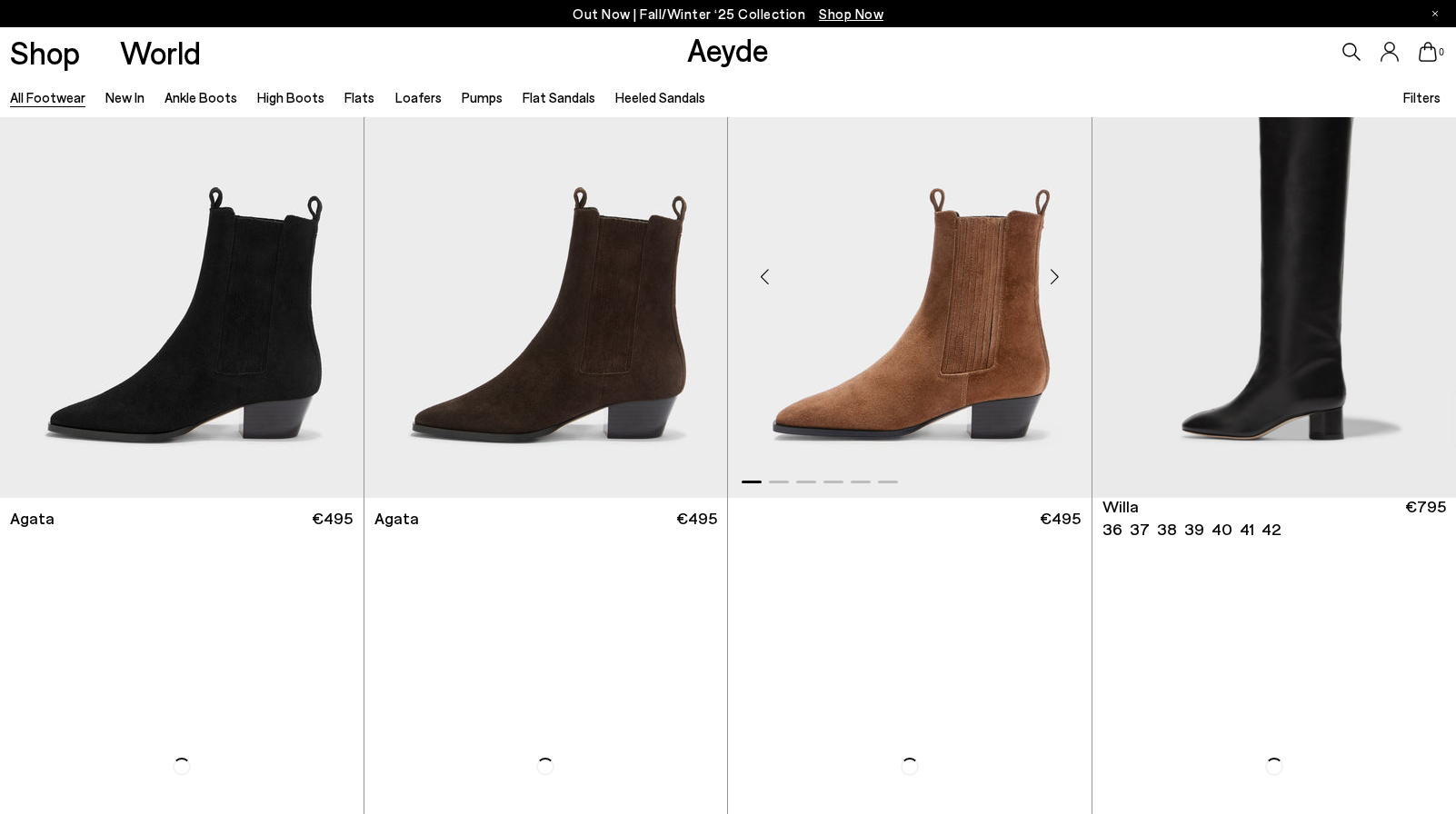
scroll to position [586, 0]
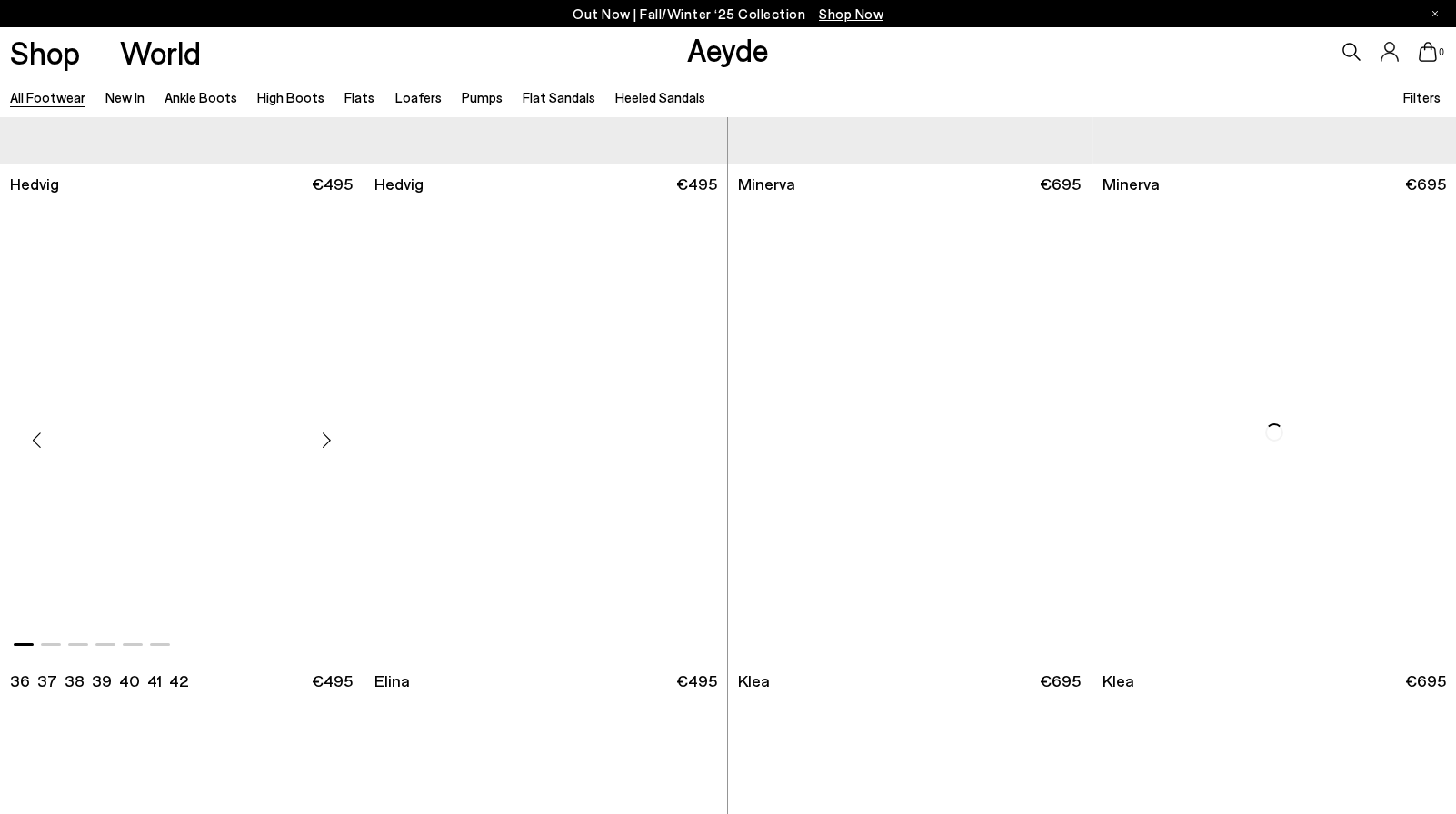
scroll to position [1901, 1]
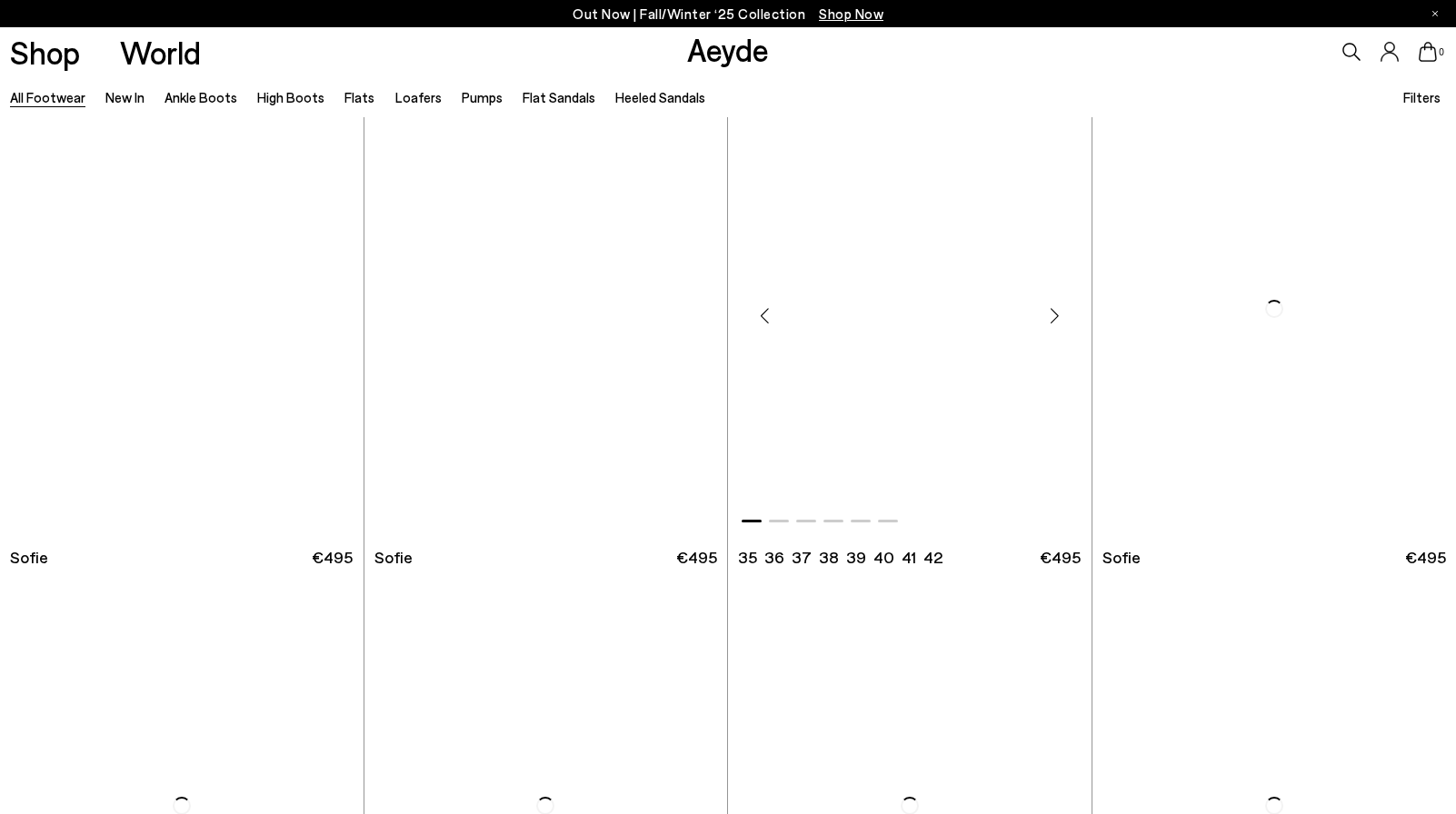
scroll to position [6521, 0]
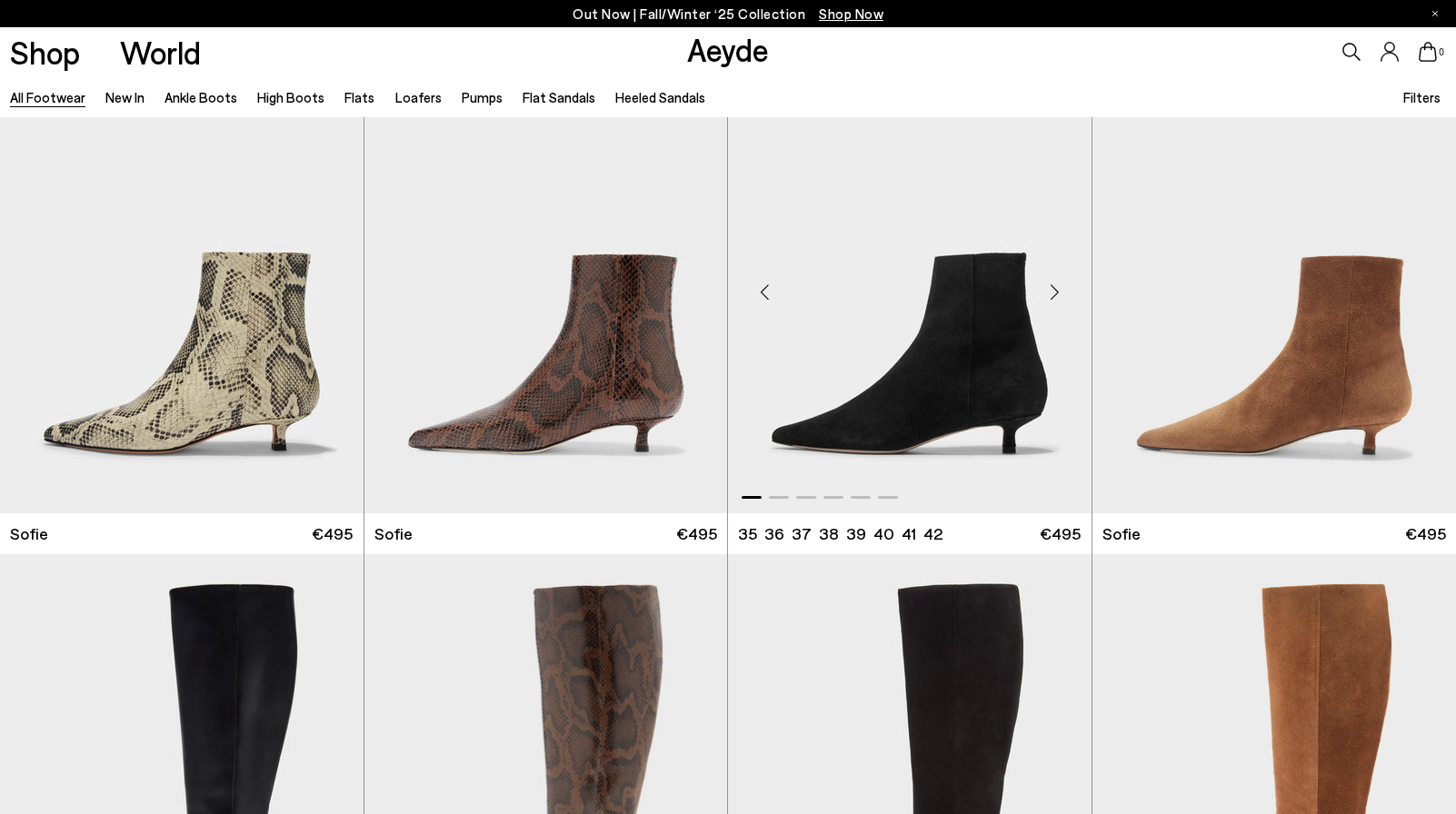
click at [926, 415] on img "1 / 6" at bounding box center [909, 285] width 364 height 456
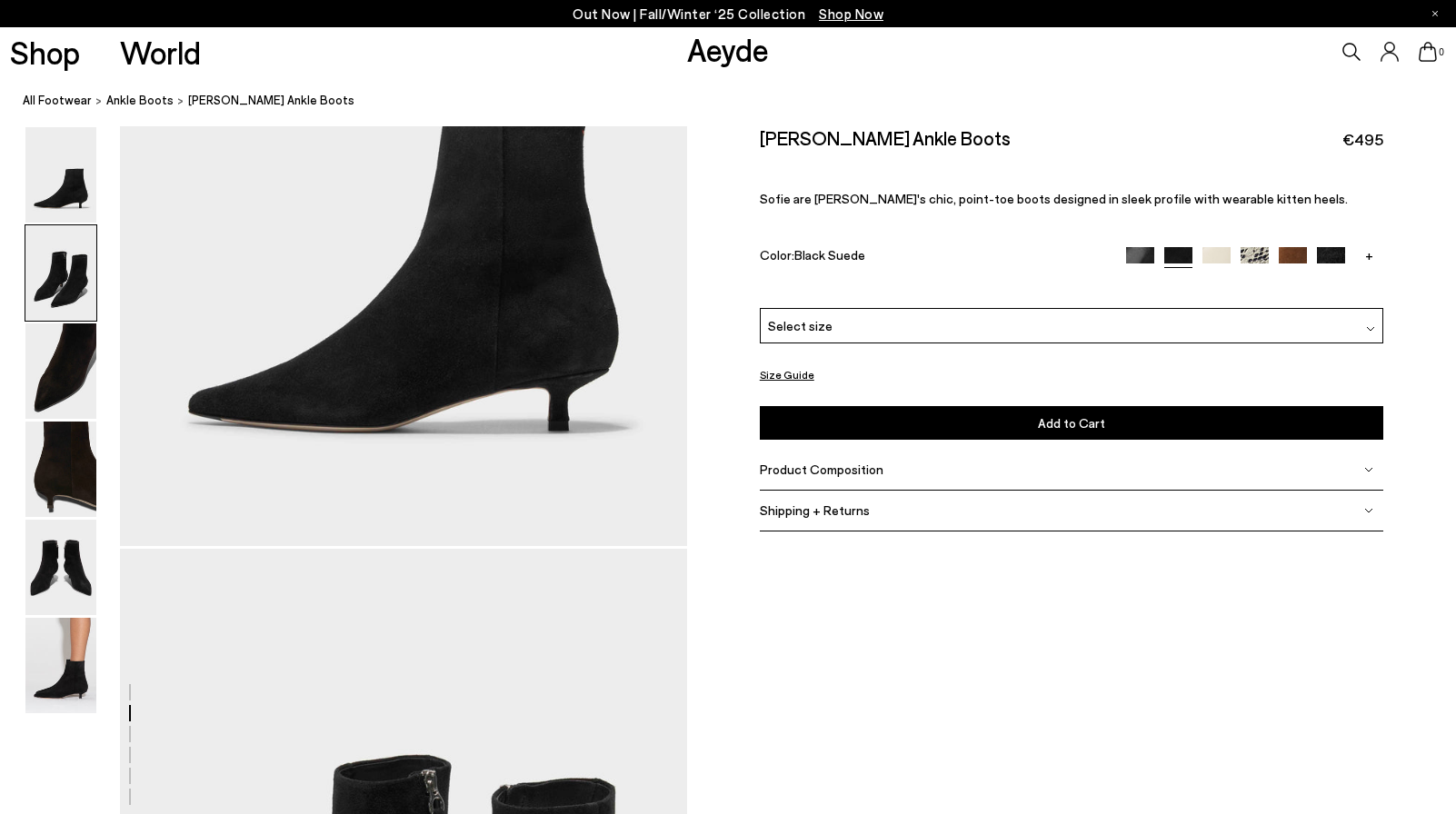
scroll to position [926, 0]
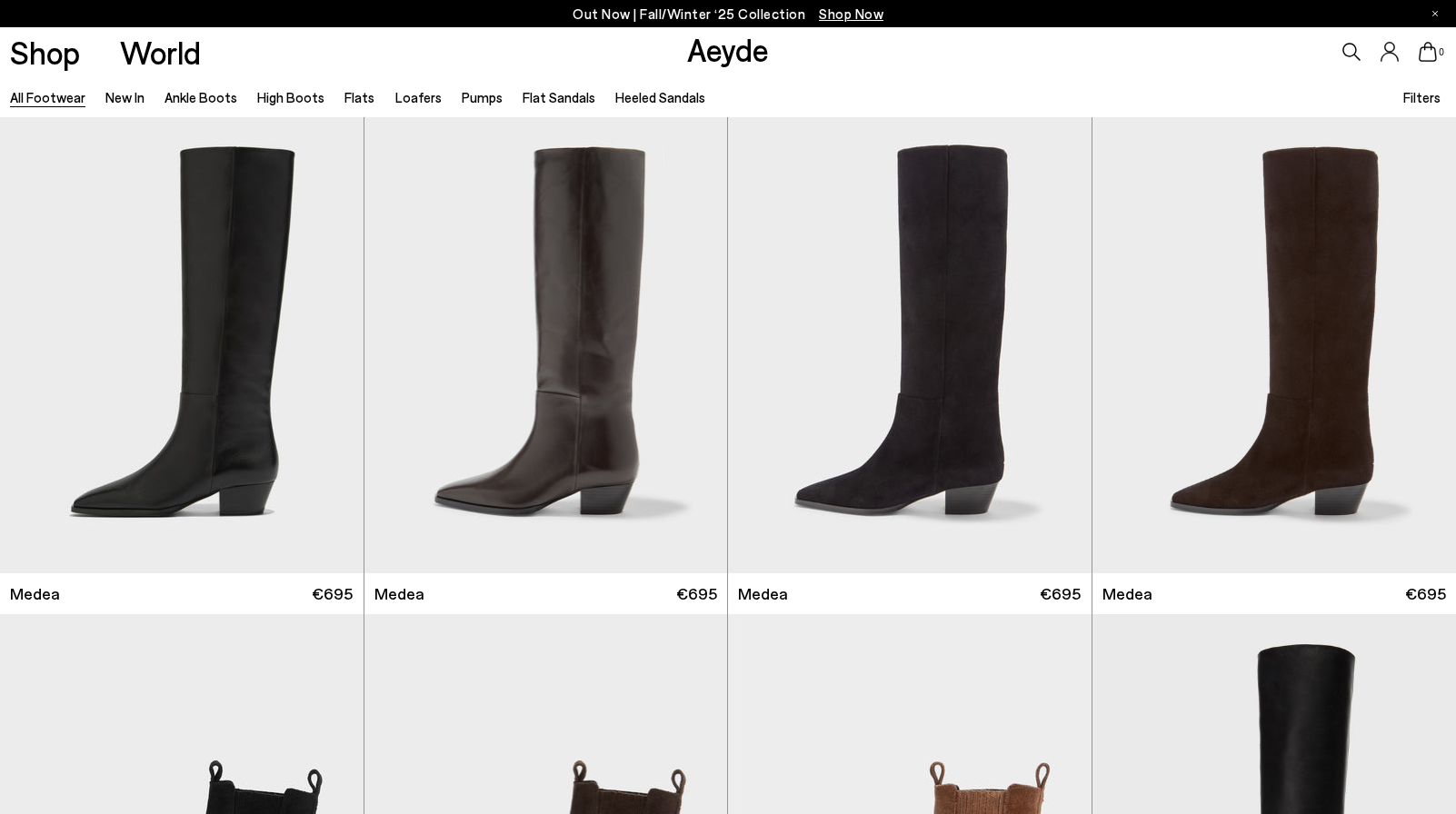
scroll to position [718, 0]
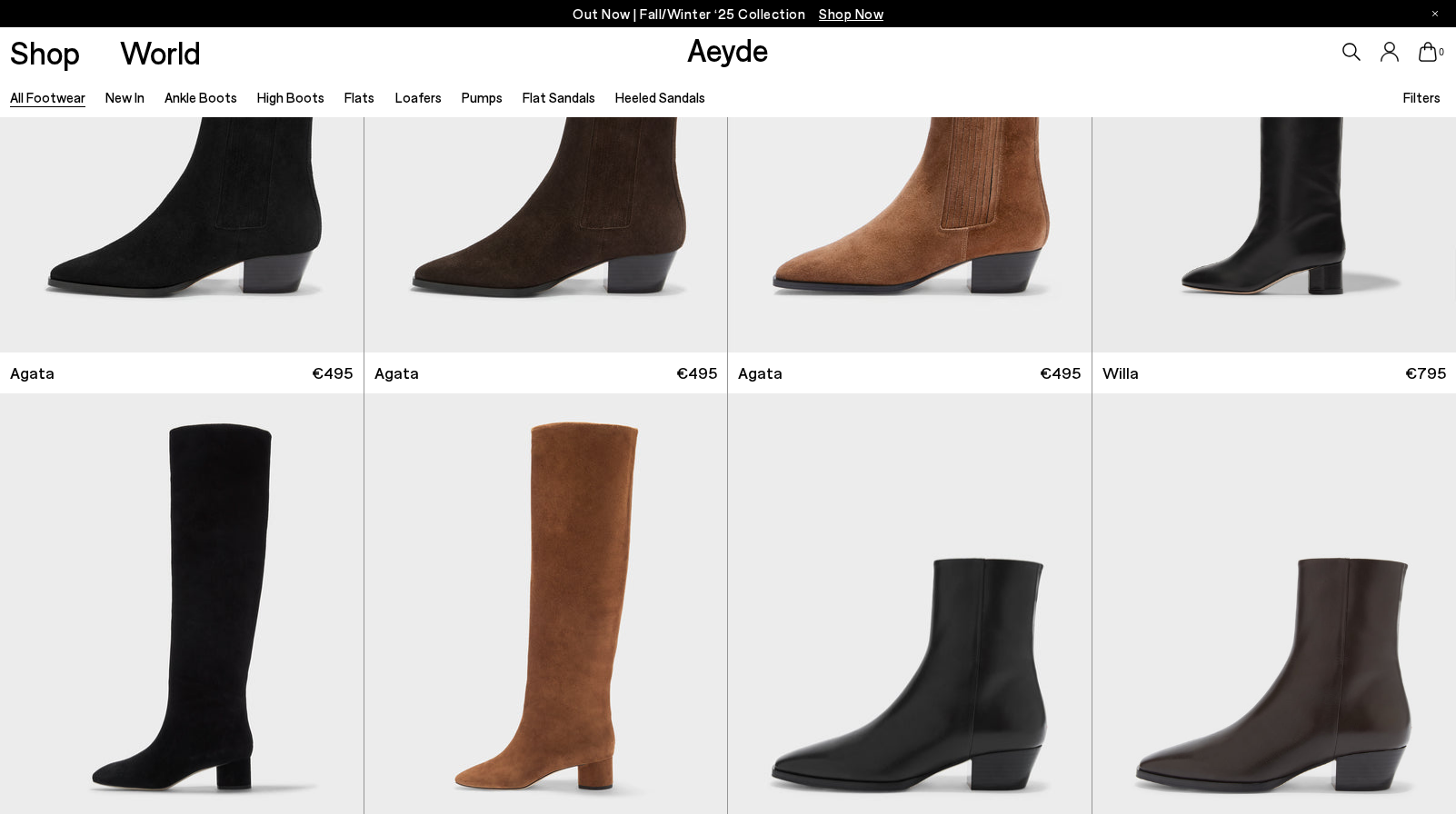
click at [1422, 89] on span "Filters" at bounding box center [1421, 97] width 37 height 16
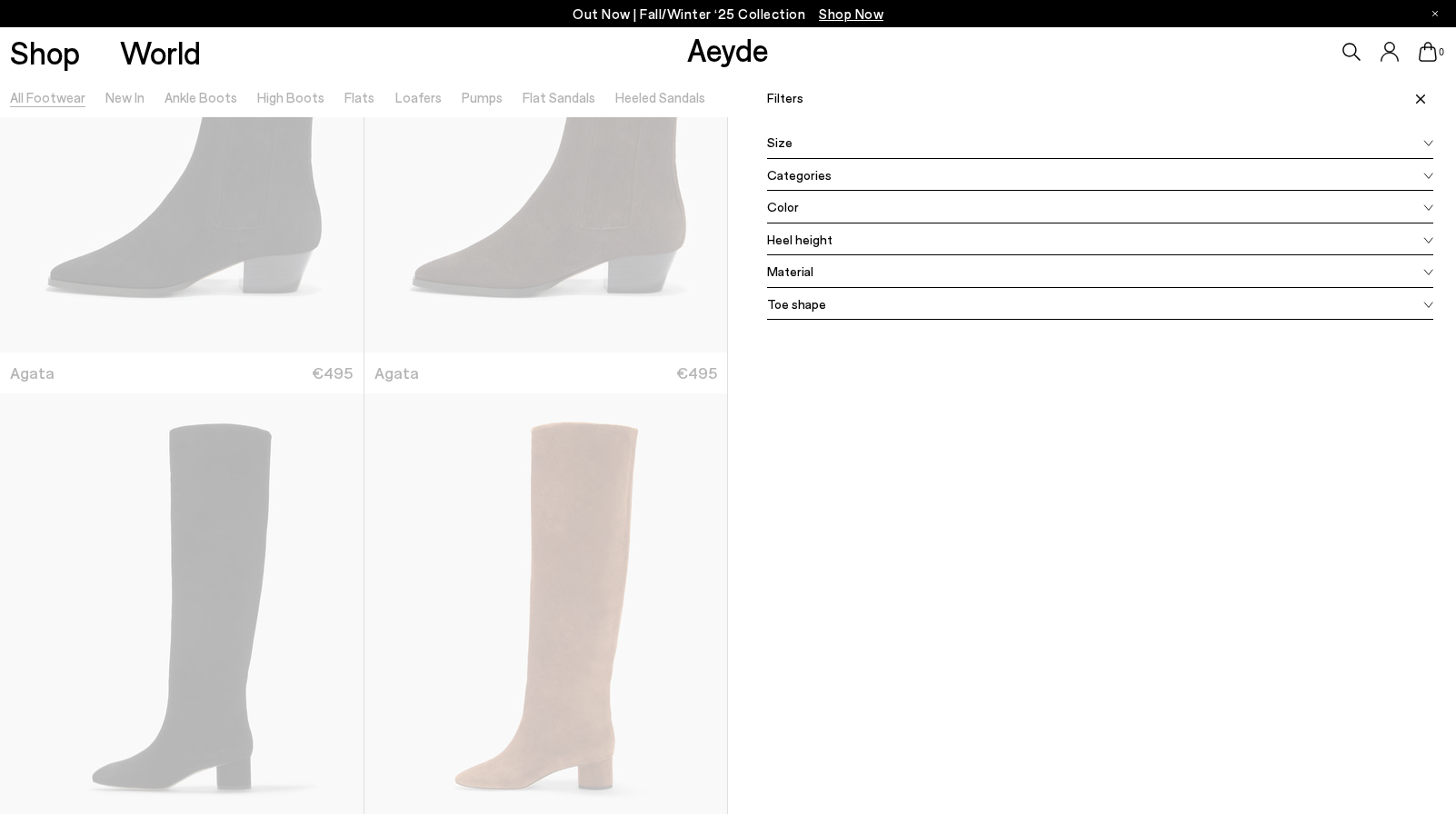
click at [821, 135] on div "Size" at bounding box center [1100, 142] width 666 height 32
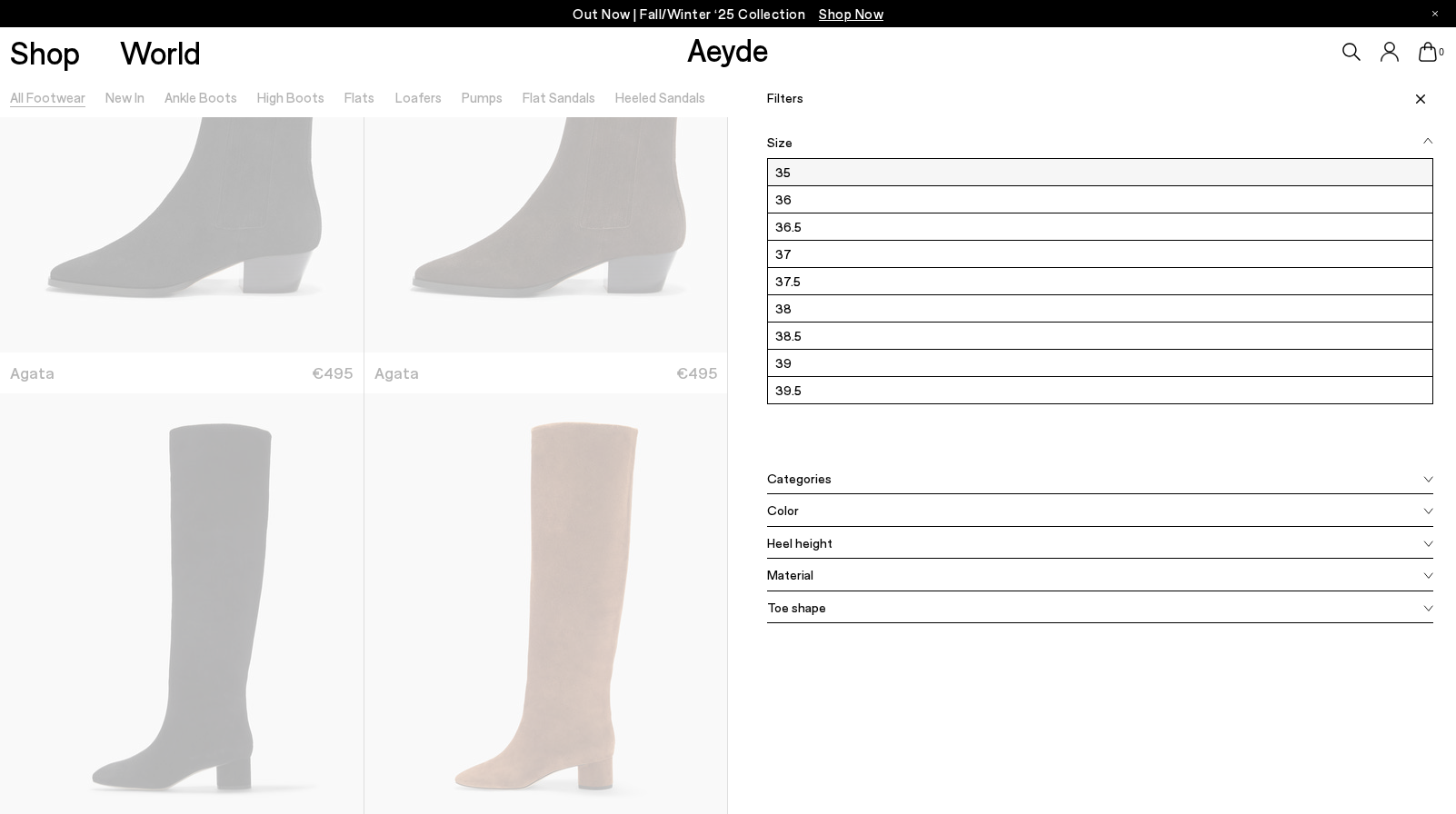
click at [792, 172] on label "35" at bounding box center [1100, 173] width 664 height 27
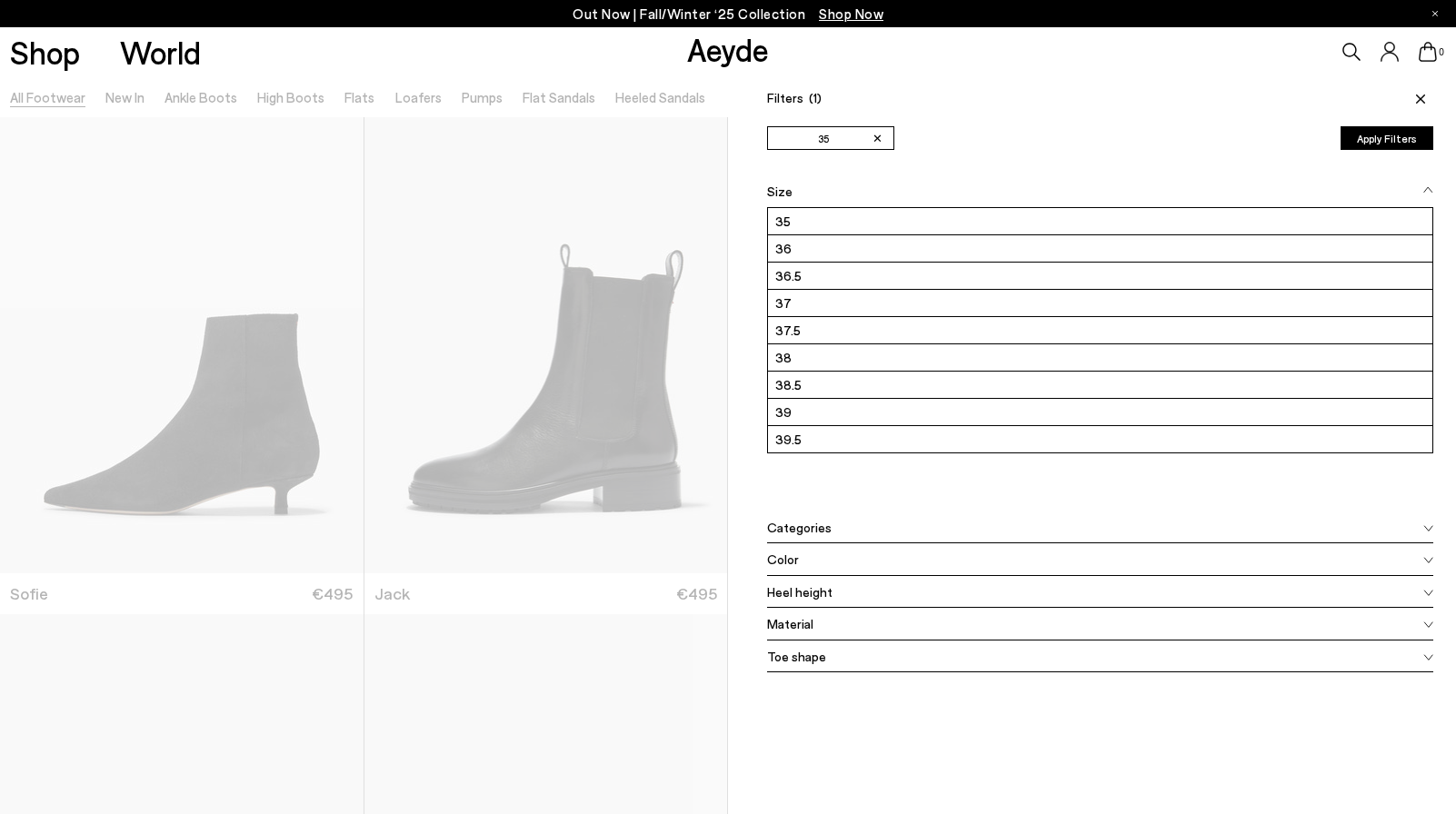
click at [1404, 138] on button "Apply Filters" at bounding box center [1387, 138] width 93 height 24
